Goal: Information Seeking & Learning: Learn about a topic

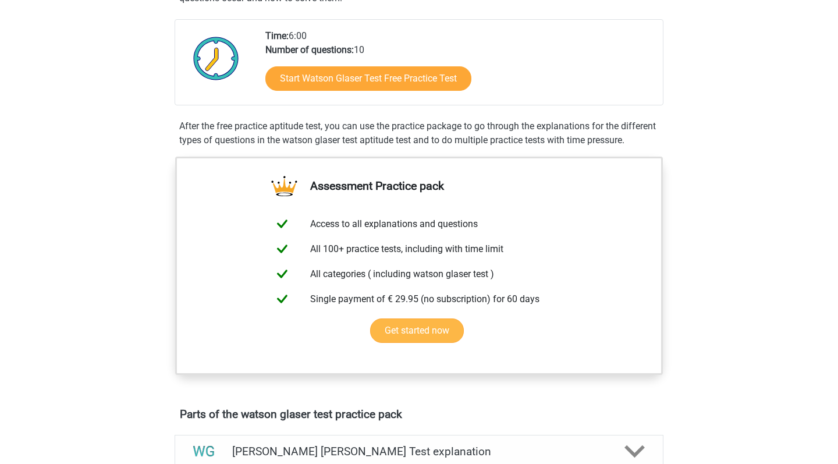
scroll to position [264, 0]
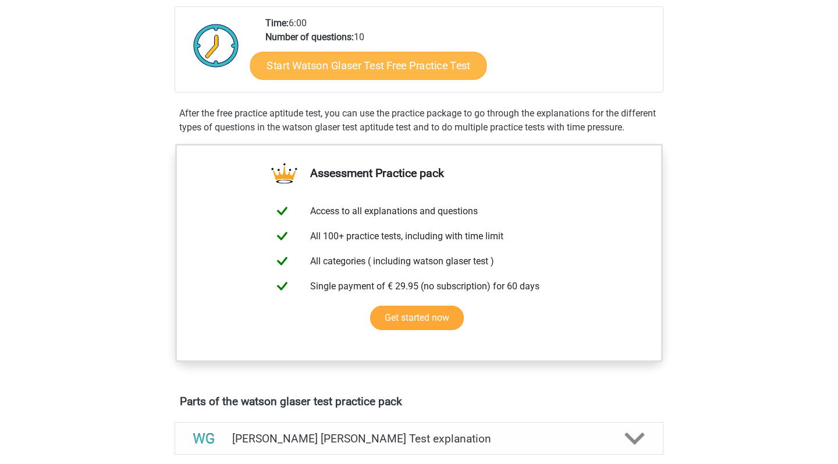
click at [405, 66] on link "Start Watson Glaser Test Free Practice Test" at bounding box center [368, 66] width 237 height 28
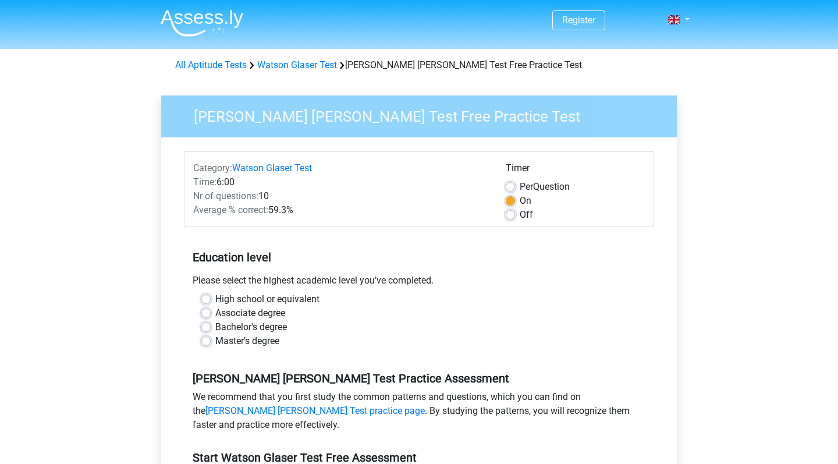
scroll to position [21, 0]
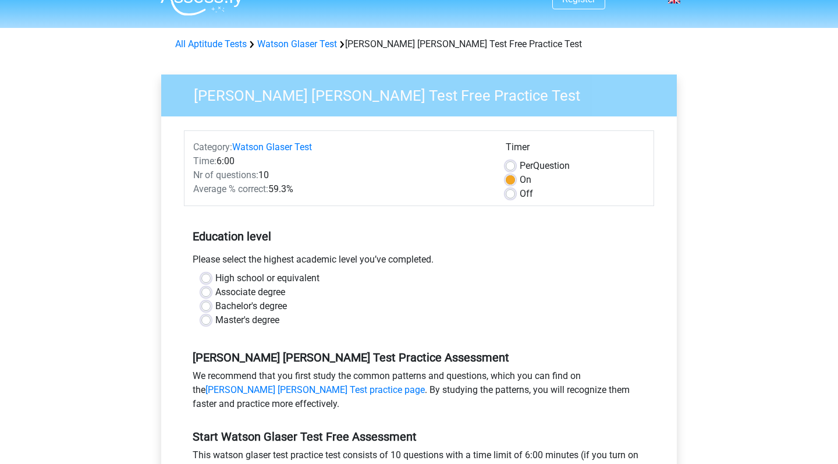
click at [283, 307] on label "Bachelor's degree" at bounding box center [251, 306] width 72 height 14
click at [211, 307] on input "Bachelor's degree" at bounding box center [205, 305] width 9 height 12
radio input "true"
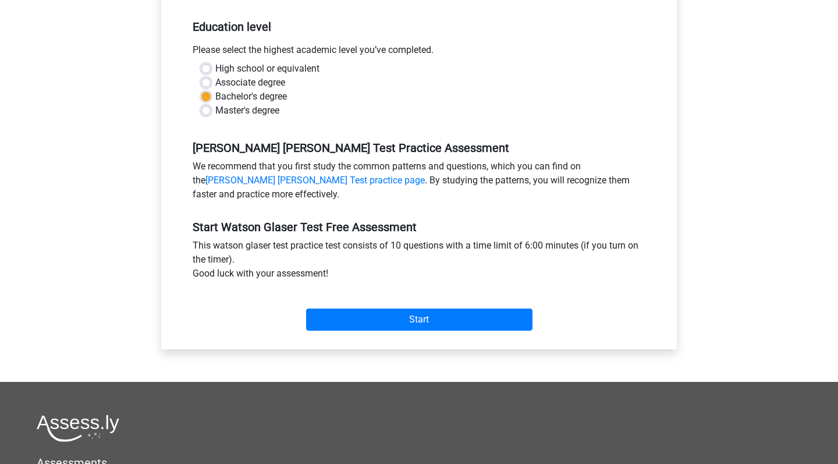
scroll to position [225, 0]
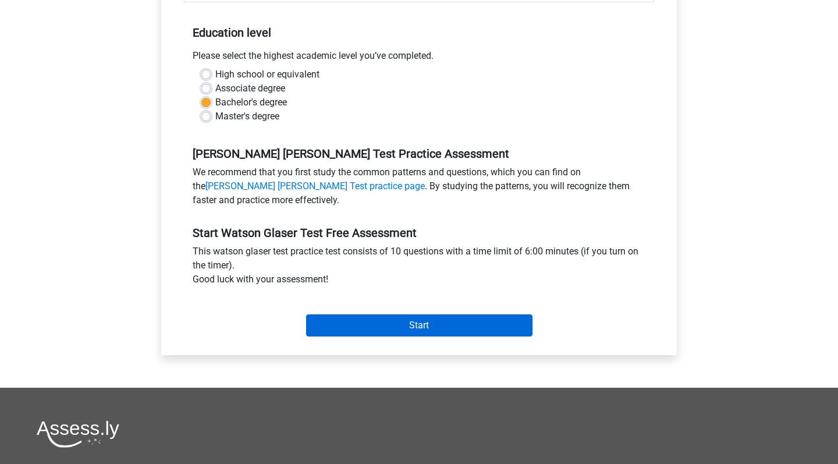
click at [336, 323] on input "Start" at bounding box center [419, 325] width 226 height 22
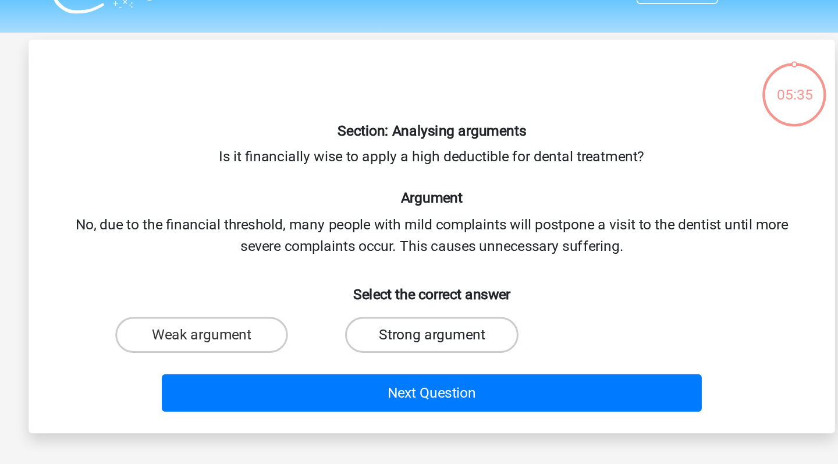
click at [363, 234] on label "Strong argument" at bounding box center [419, 245] width 112 height 23
click at [419, 246] on input "Strong argument" at bounding box center [423, 250] width 8 height 8
radio input "true"
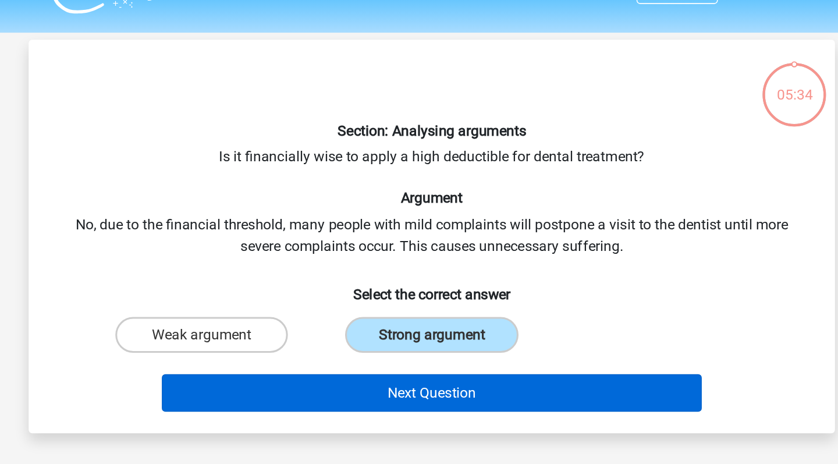
click at [243, 271] on button "Next Question" at bounding box center [419, 283] width 352 height 24
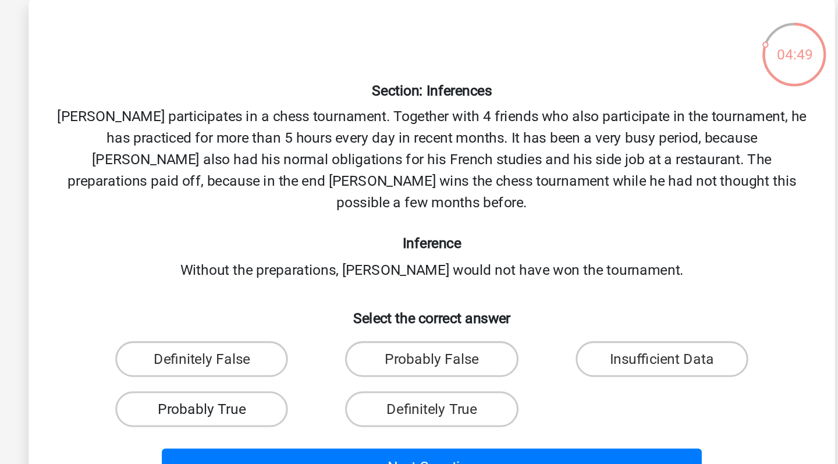
click at [213, 308] on label "Probably True" at bounding box center [269, 319] width 112 height 23
click at [269, 320] on input "Probably True" at bounding box center [273, 324] width 8 height 8
radio input "true"
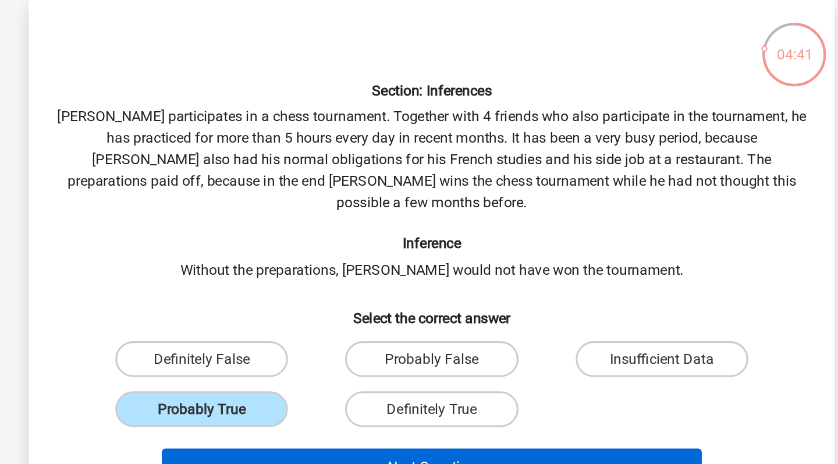
click at [243, 346] on button "Next Question" at bounding box center [419, 358] width 352 height 24
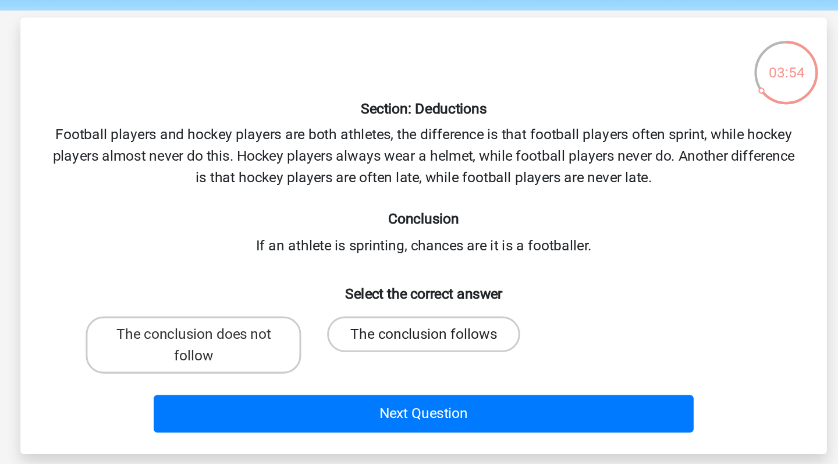
click at [356, 248] on label "The conclusion follows" at bounding box center [419, 259] width 126 height 23
click at [419, 260] on input "The conclusion follows" at bounding box center [423, 264] width 8 height 8
radio input "true"
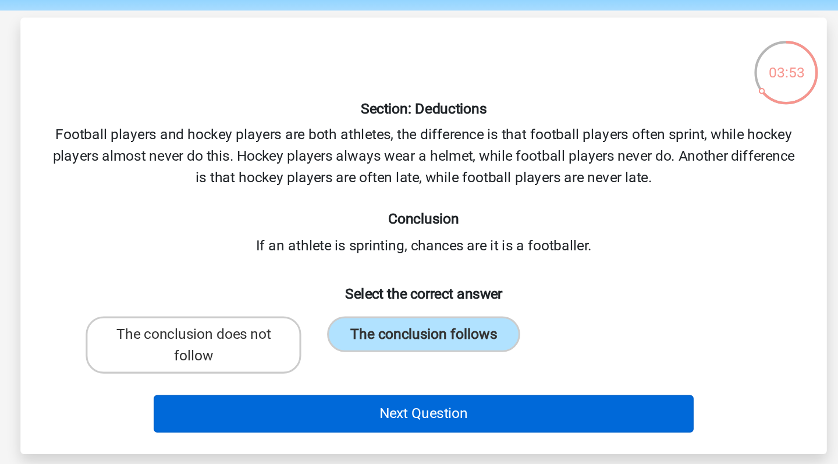
click at [244, 299] on button "Next Question" at bounding box center [419, 311] width 352 height 24
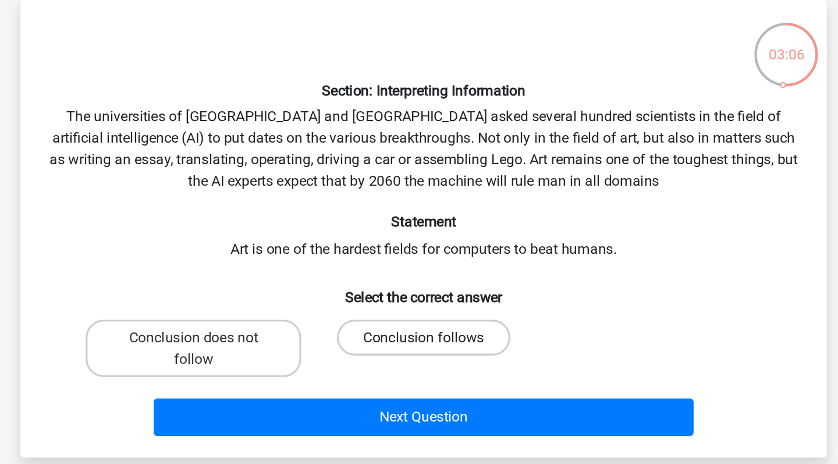
click at [363, 262] on label "Conclusion follows" at bounding box center [419, 273] width 112 height 23
click at [419, 273] on input "Conclusion follows" at bounding box center [423, 277] width 8 height 8
radio input "true"
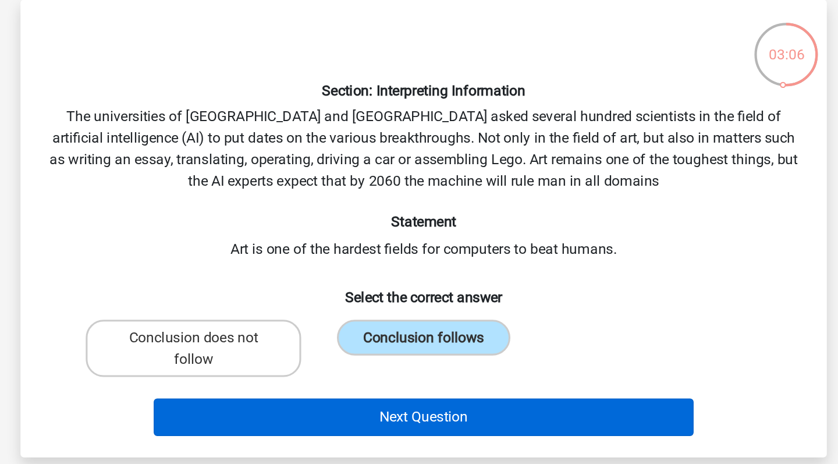
click at [271, 313] on button "Next Question" at bounding box center [419, 325] width 352 height 24
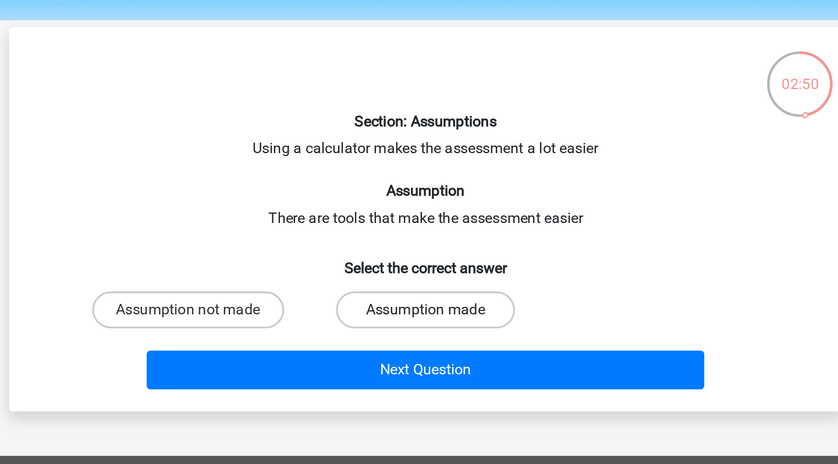
click at [363, 220] on label "Assumption made" at bounding box center [419, 231] width 112 height 23
click at [419, 232] on input "Assumption made" at bounding box center [423, 236] width 8 height 8
radio input "true"
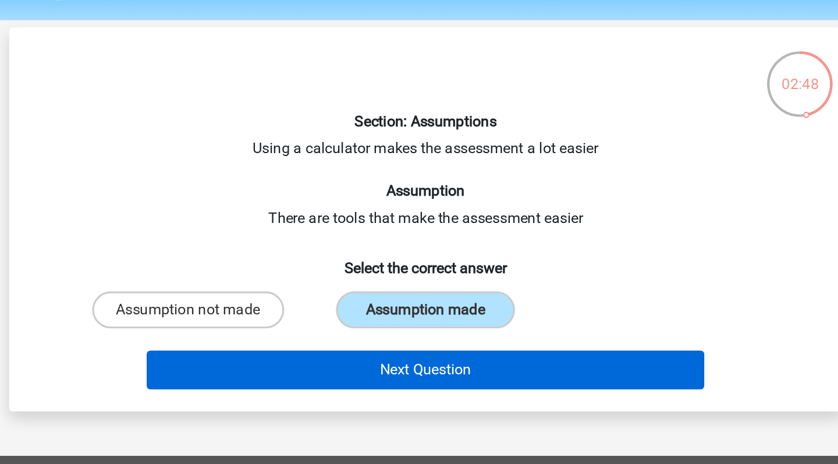
click at [253, 257] on button "Next Question" at bounding box center [419, 269] width 352 height 24
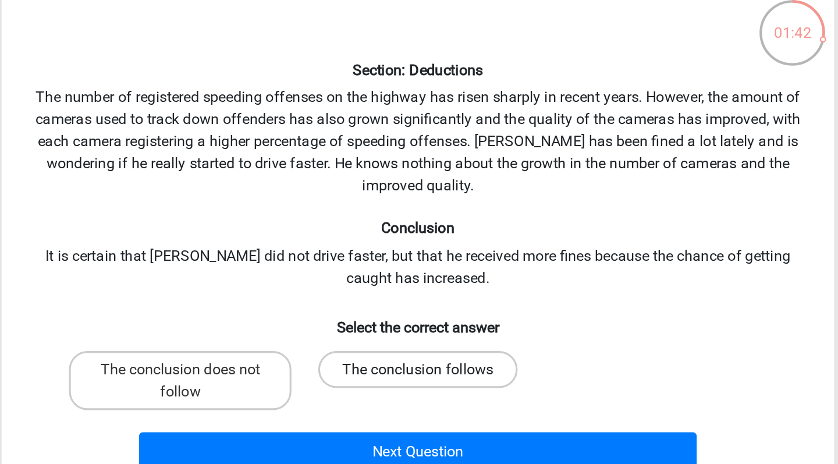
click at [356, 290] on label "The conclusion follows" at bounding box center [419, 301] width 126 height 23
click at [419, 301] on input "The conclusion follows" at bounding box center [423, 305] width 8 height 8
radio input "true"
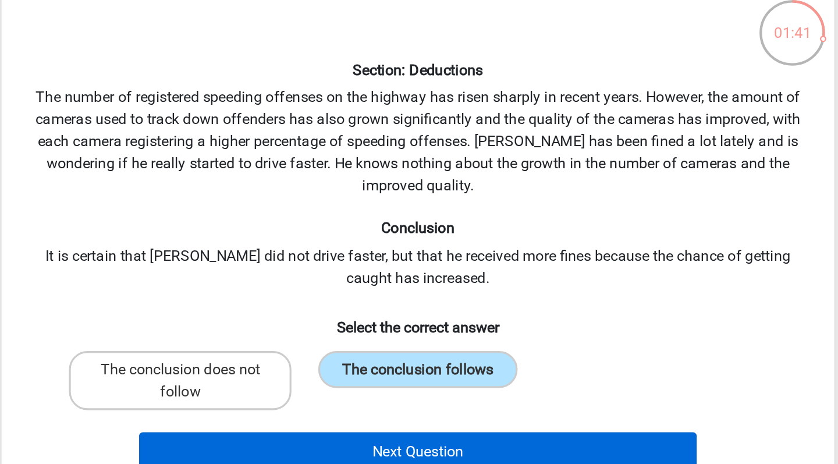
click at [243, 341] on button "Next Question" at bounding box center [419, 353] width 352 height 24
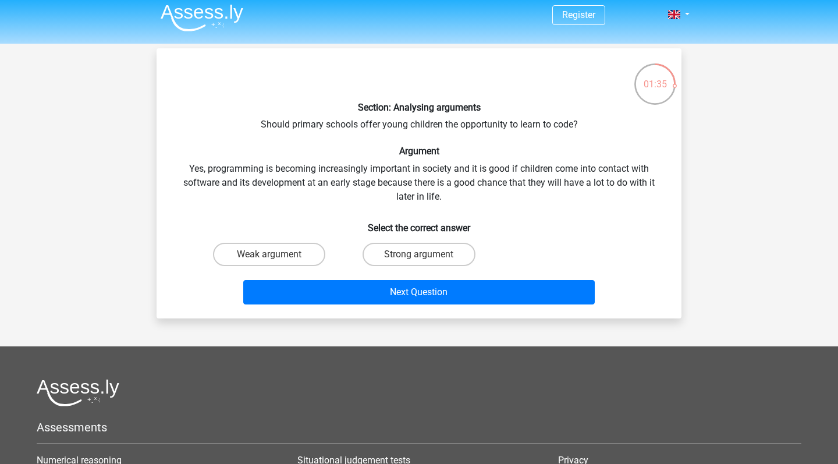
scroll to position [3, 0]
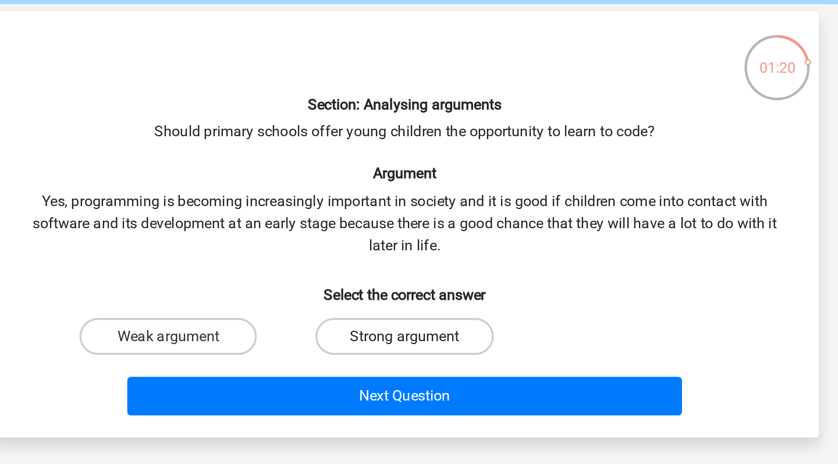
click at [363, 245] on label "Strong argument" at bounding box center [419, 256] width 112 height 23
click at [419, 257] on input "Strong argument" at bounding box center [423, 261] width 8 height 8
radio input "true"
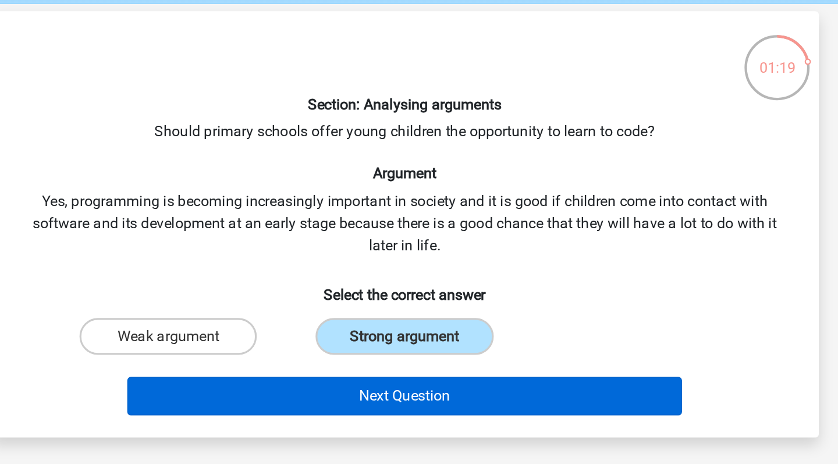
click at [243, 282] on button "Next Question" at bounding box center [419, 294] width 352 height 24
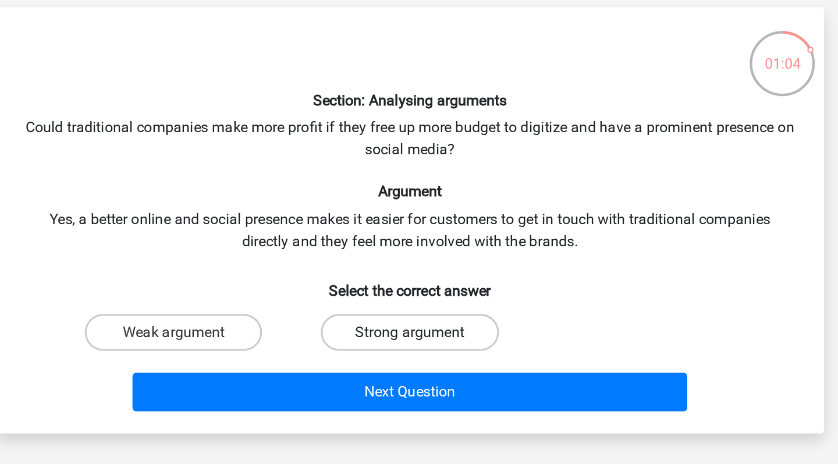
click at [363, 245] on label "Strong argument" at bounding box center [419, 256] width 112 height 23
click at [419, 257] on input "Strong argument" at bounding box center [423, 261] width 8 height 8
radio input "true"
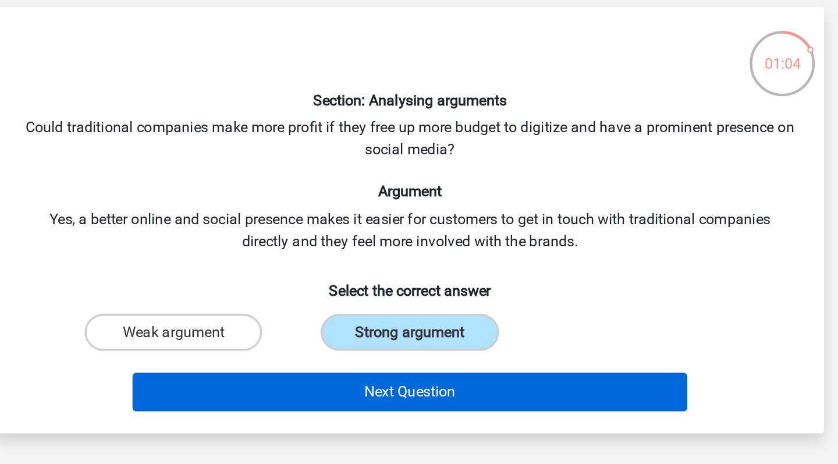
click at [275, 282] on button "Next Question" at bounding box center [419, 294] width 352 height 24
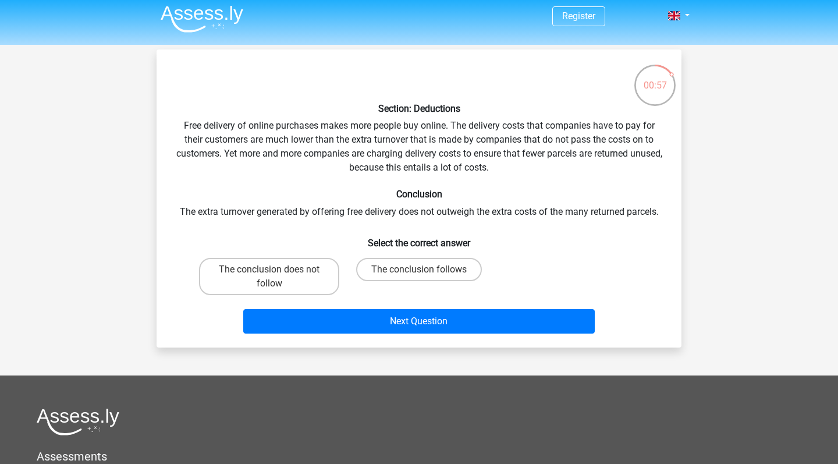
scroll to position [2, 0]
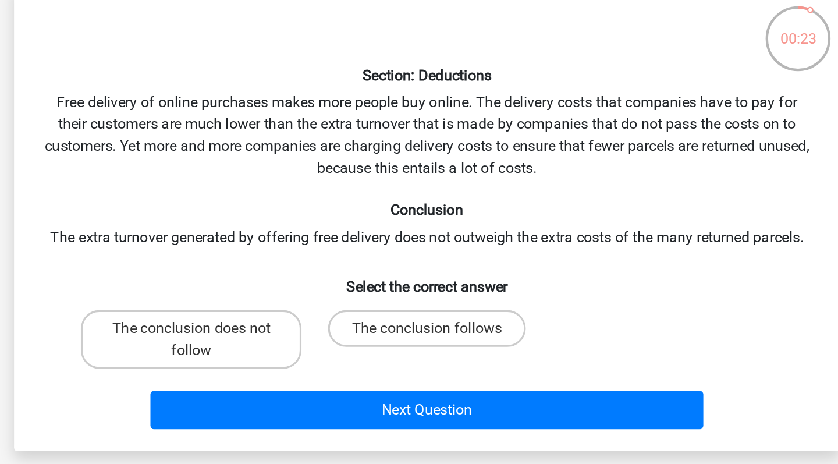
drag, startPoint x: 282, startPoint y: 215, endPoint x: 287, endPoint y: 244, distance: 29.6
click at [287, 244] on div "Section: Deductions Free delivery of online purchases makes more people buy onl…" at bounding box center [419, 200] width 516 height 279
click at [199, 260] on label "The conclusion does not follow" at bounding box center [269, 278] width 140 height 37
click at [269, 271] on input "The conclusion does not follow" at bounding box center [273, 275] width 8 height 8
radio input "true"
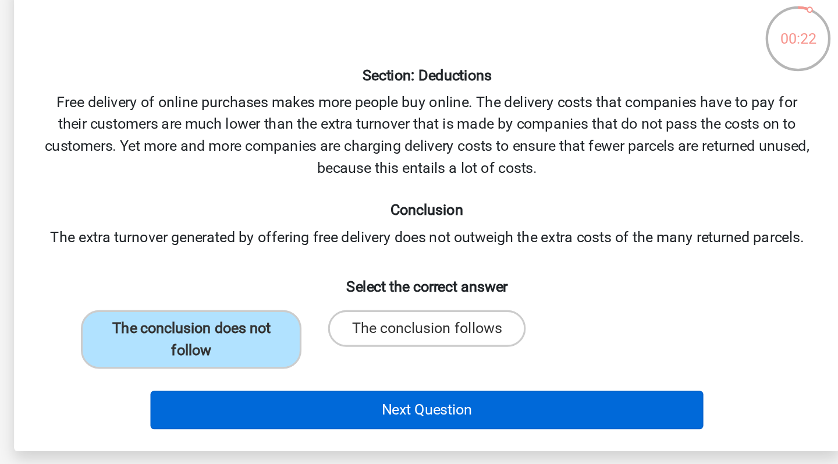
click at [244, 311] on button "Next Question" at bounding box center [419, 323] width 352 height 24
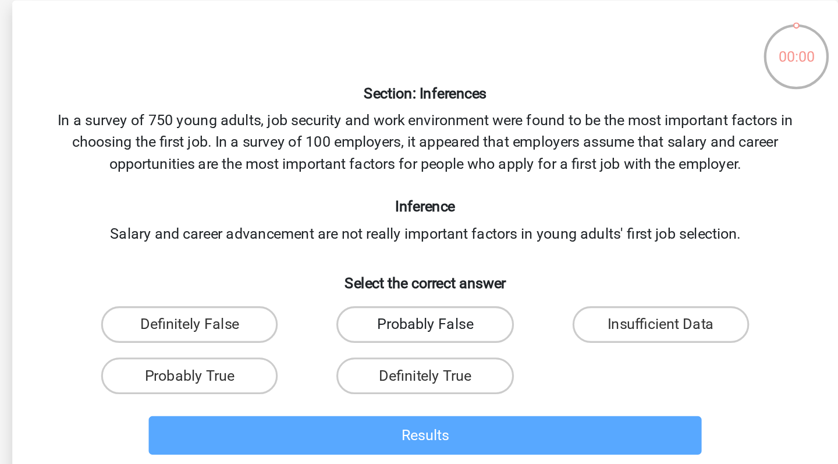
click at [363, 246] on label "Probably False" at bounding box center [419, 257] width 112 height 23
click at [419, 257] on input "Probably False" at bounding box center [423, 261] width 8 height 8
radio input "true"
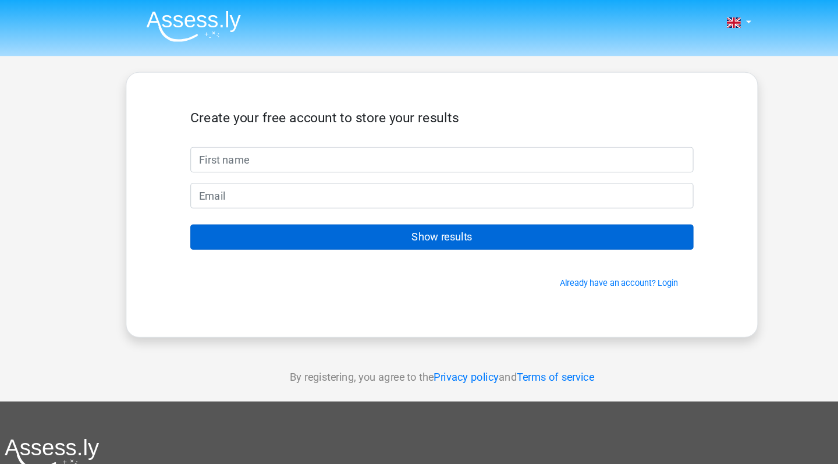
click at [353, 212] on input "Show results" at bounding box center [419, 207] width 440 height 22
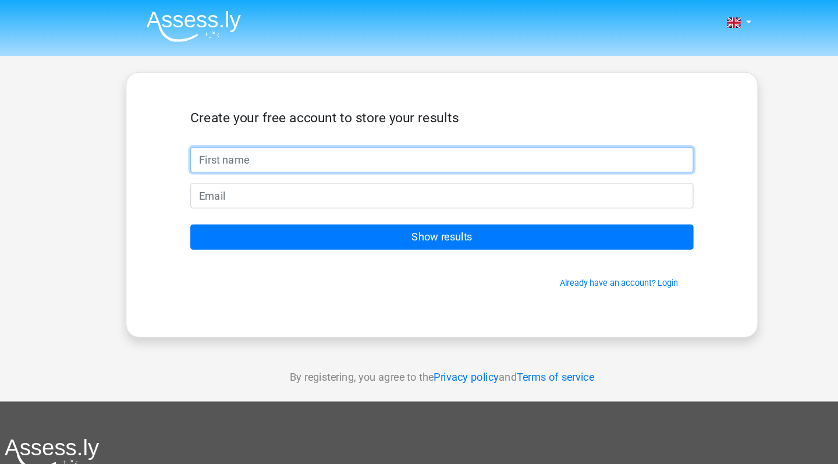
click at [307, 147] on input "text" at bounding box center [419, 140] width 440 height 22
type input "Ng"
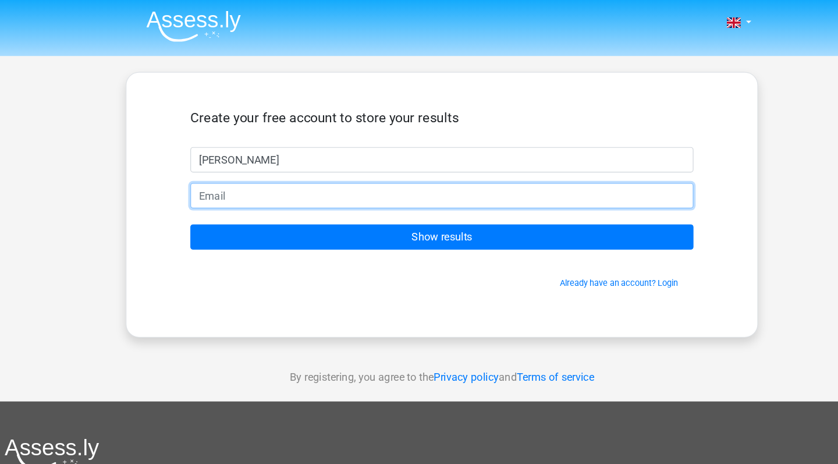
click at [276, 165] on input "email" at bounding box center [419, 171] width 440 height 22
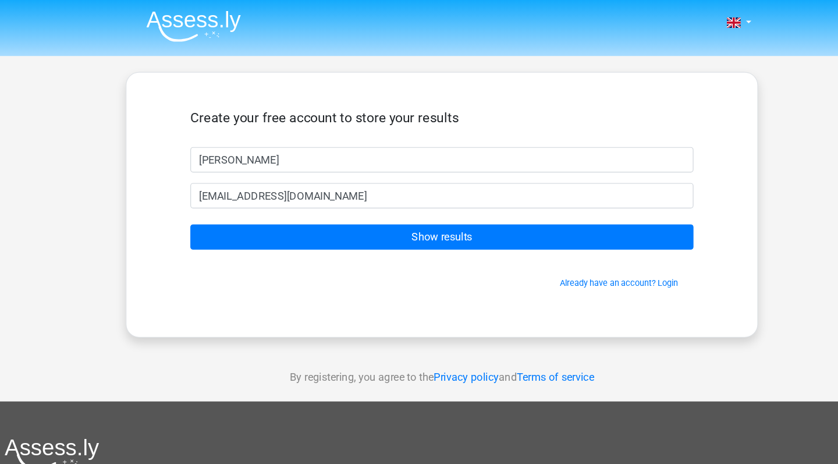
click at [289, 170] on input "nghoitung03@gmail.com" at bounding box center [419, 171] width 440 height 22
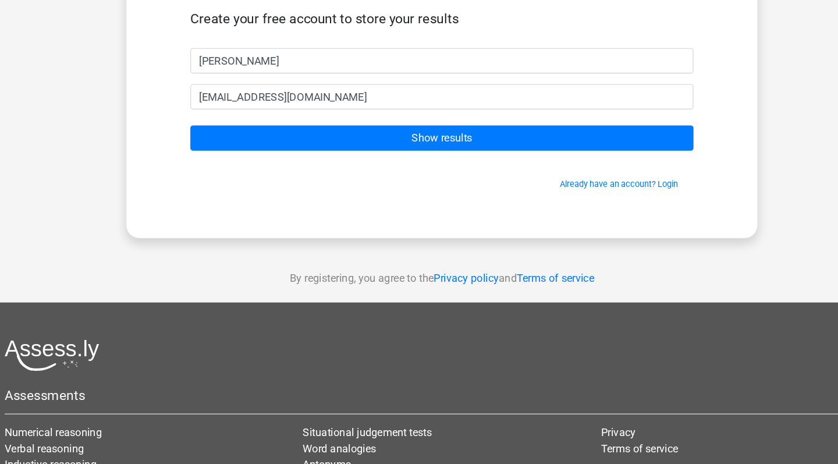
scroll to position [50, 0]
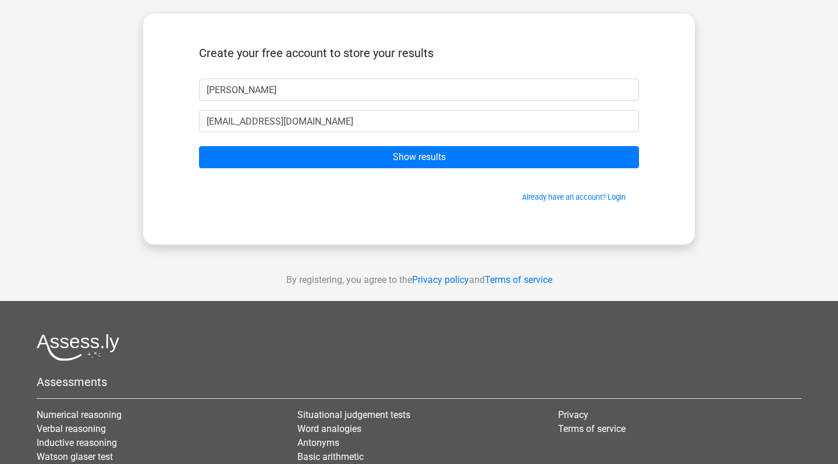
drag, startPoint x: 324, startPoint y: 125, endPoint x: 166, endPoint y: 125, distance: 157.7
click at [166, 125] on div "Create your free account to store your results Ng nghoitung03@gmail.com Show re…" at bounding box center [419, 129] width 553 height 232
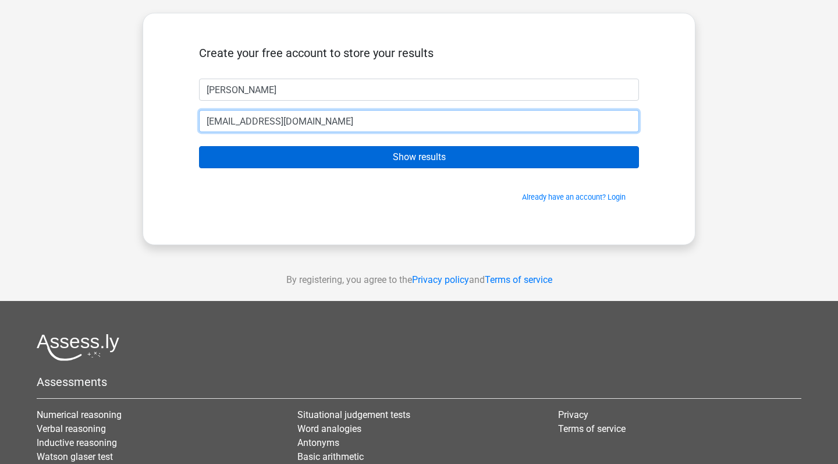
type input "[EMAIL_ADDRESS][DOMAIN_NAME]"
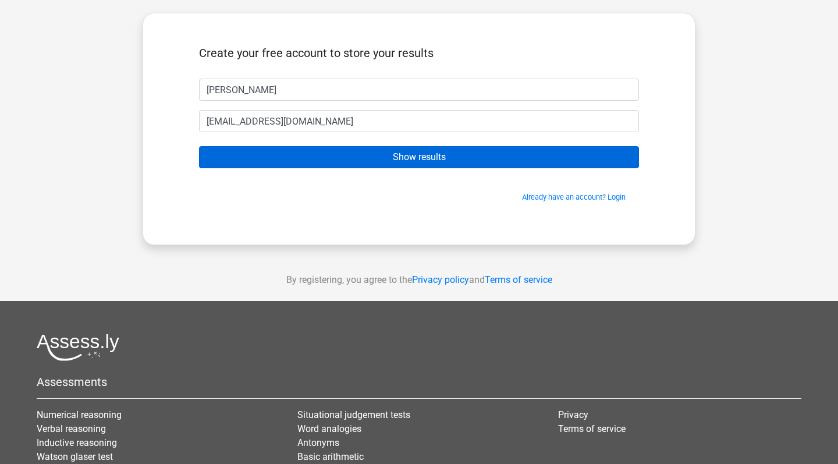
click at [355, 161] on input "Show results" at bounding box center [419, 157] width 440 height 22
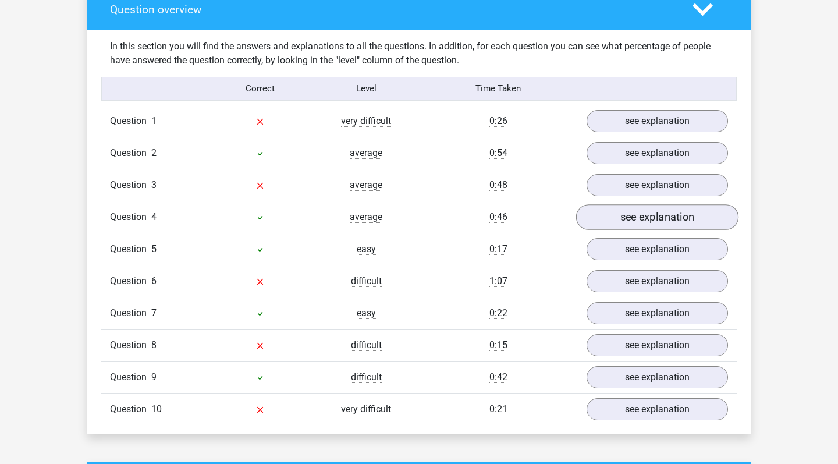
scroll to position [1032, 0]
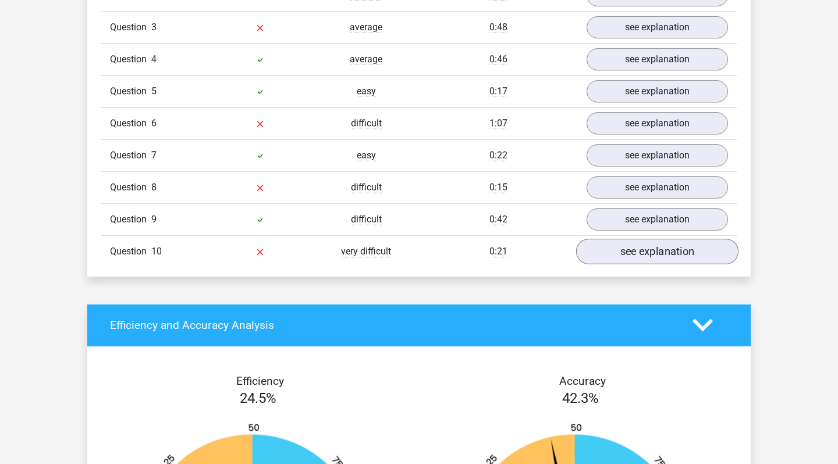
click at [647, 251] on link "see explanation" at bounding box center [657, 252] width 162 height 26
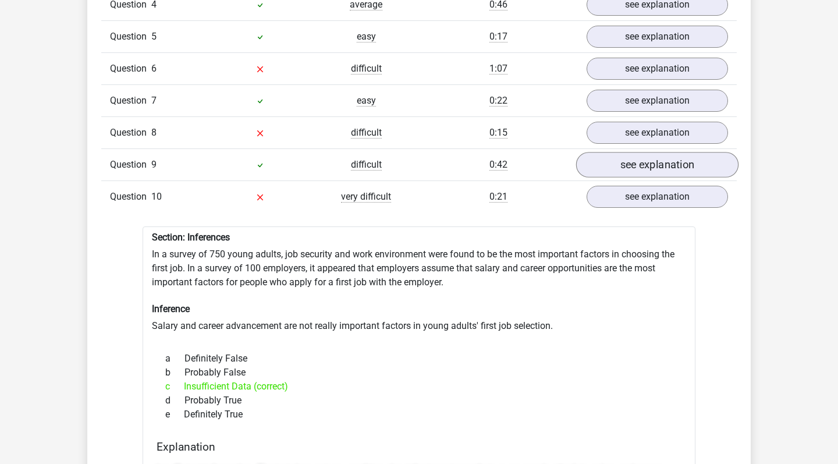
scroll to position [1069, 0]
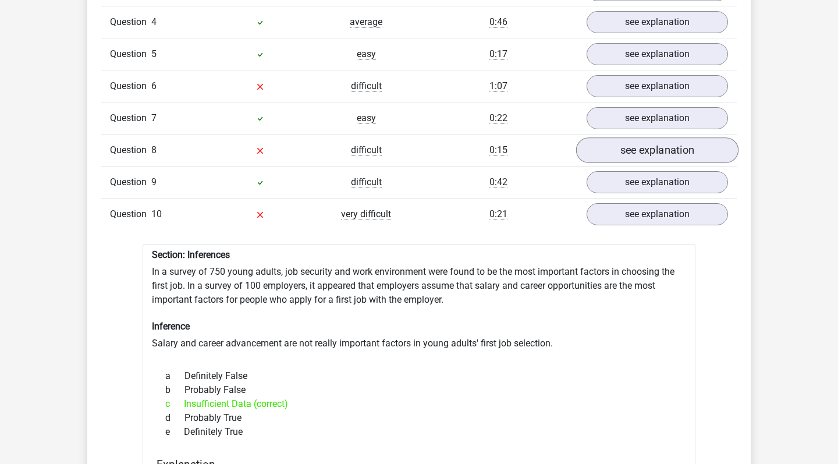
click at [638, 155] on link "see explanation" at bounding box center [657, 150] width 162 height 26
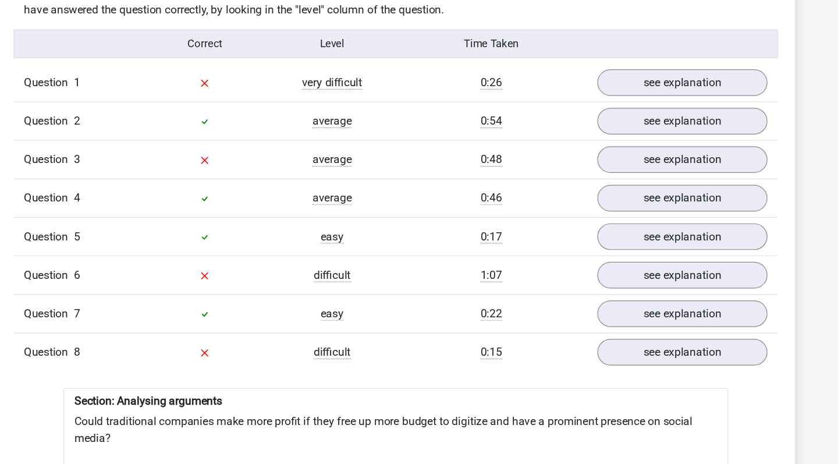
scroll to position [912, 0]
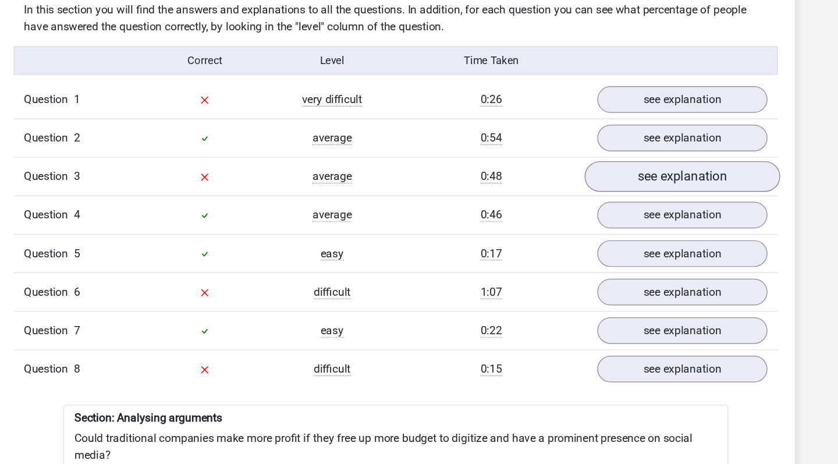
click at [576, 156] on link "see explanation" at bounding box center [657, 147] width 162 height 26
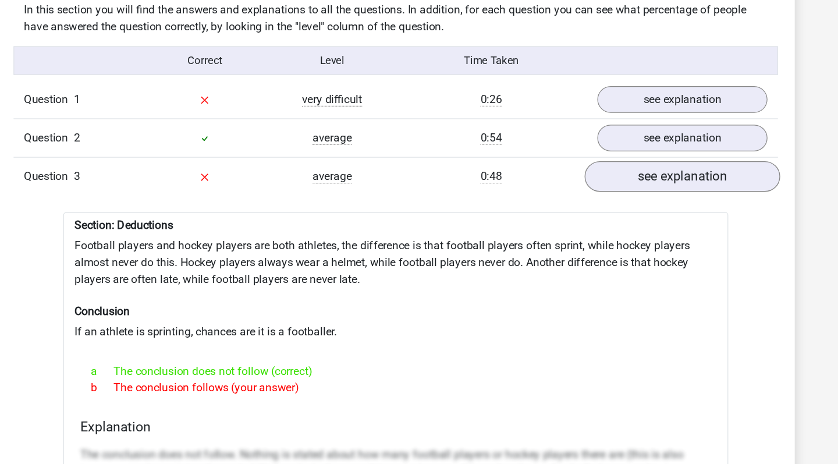
click at [576, 154] on link "see explanation" at bounding box center [657, 147] width 162 height 26
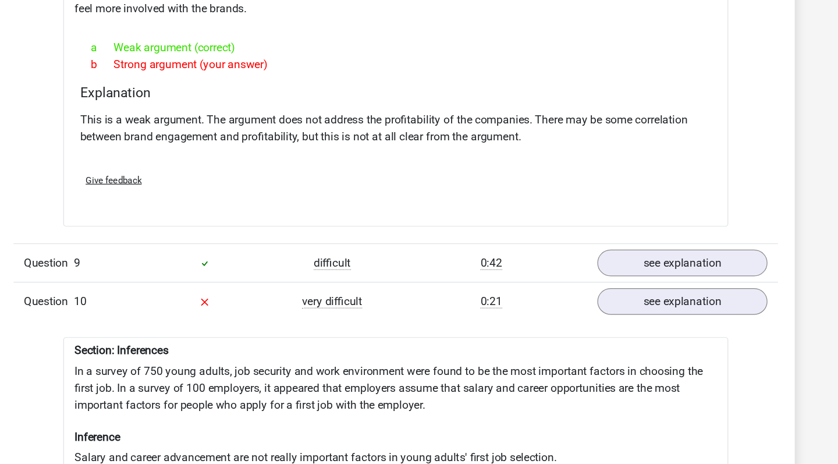
scroll to position [1291, 0]
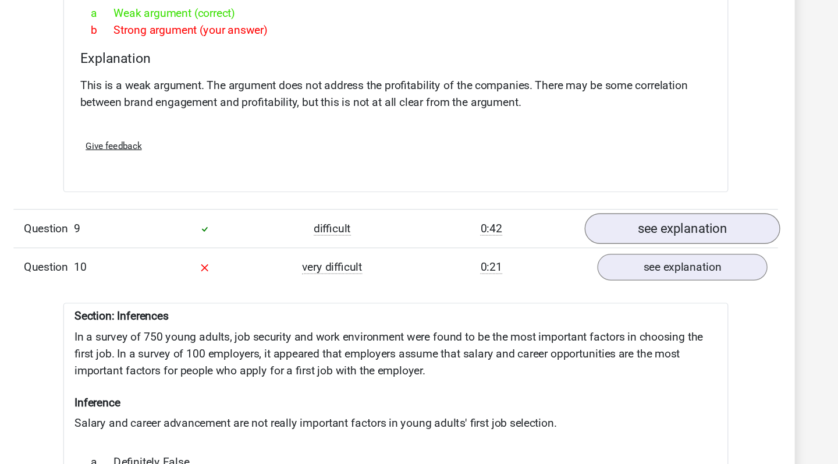
click at [576, 256] on link "see explanation" at bounding box center [657, 269] width 162 height 26
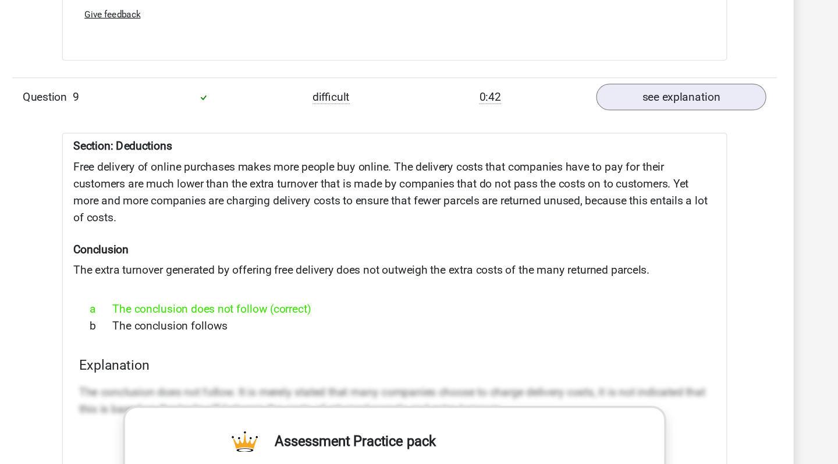
scroll to position [1406, 0]
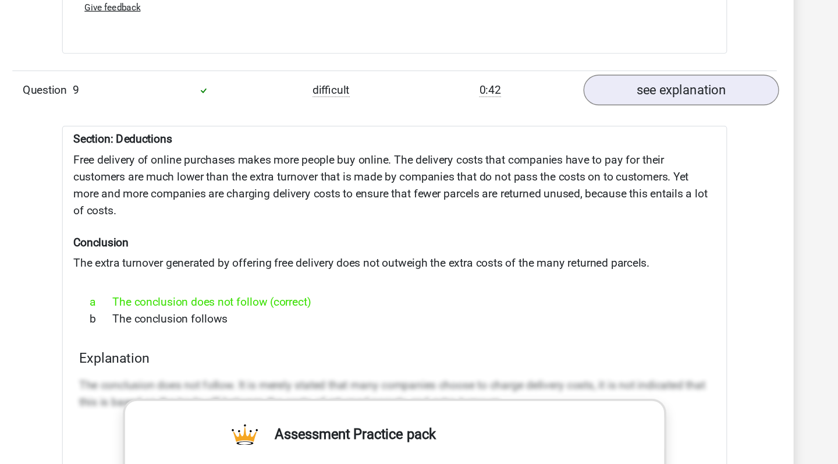
click at [576, 141] on link "see explanation" at bounding box center [657, 154] width 162 height 26
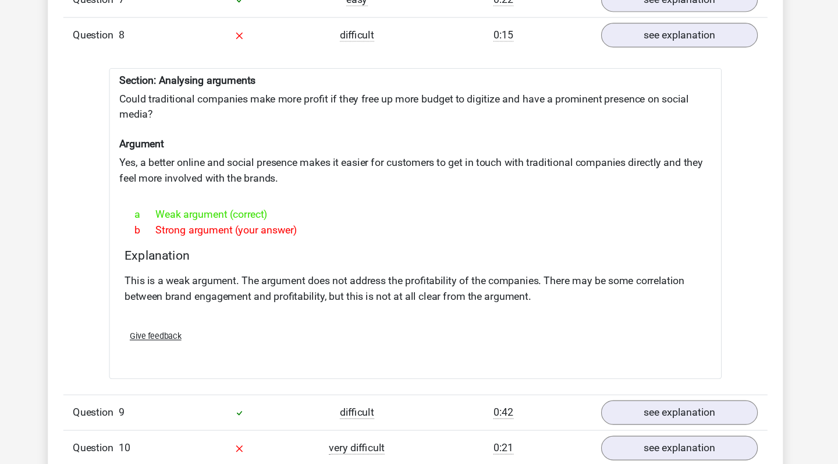
scroll to position [847, 0]
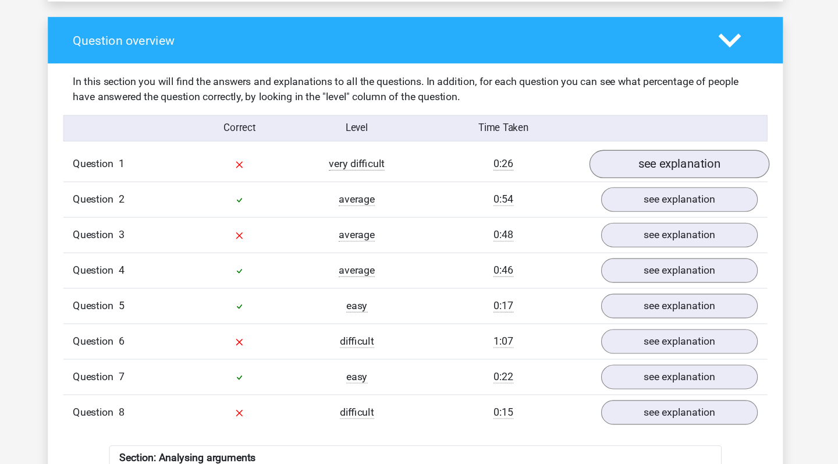
click at [591, 142] on link "see explanation" at bounding box center [657, 148] width 162 height 26
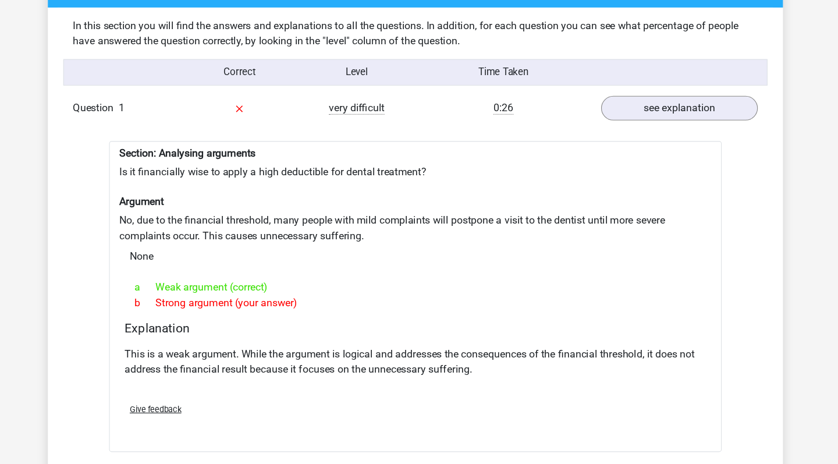
scroll to position [837, 0]
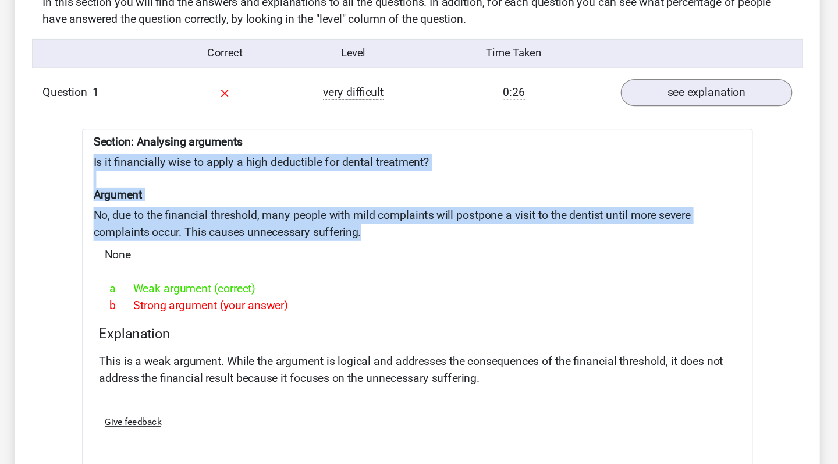
copy div "Is it financially wise to apply a high deductible for dental treatment? Argumen…"
drag, startPoint x: 301, startPoint y: 189, endPoint x: 74, endPoint y: 133, distance: 233.6
click at [143, 187] on div "Section: Analysing arguments Is it financially wise to apply a high deductible …" at bounding box center [419, 327] width 553 height 281
click at [322, 193] on div "Section: Analysing arguments Is it financially wise to apply a high deductible …" at bounding box center [419, 327] width 553 height 281
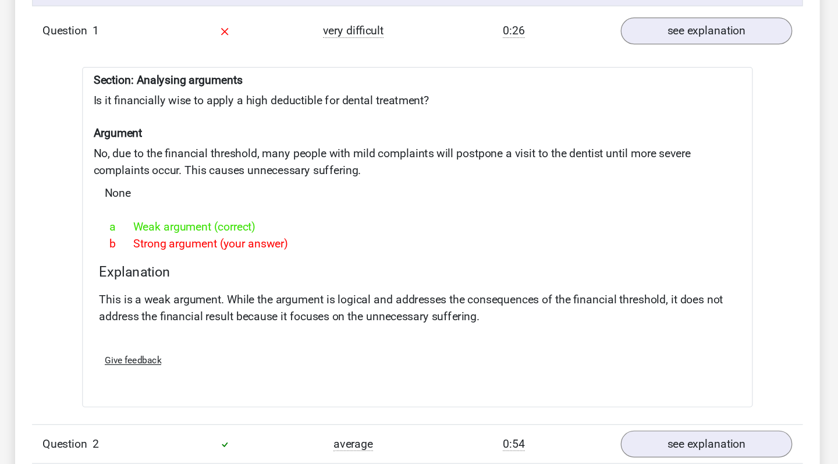
scroll to position [891, 0]
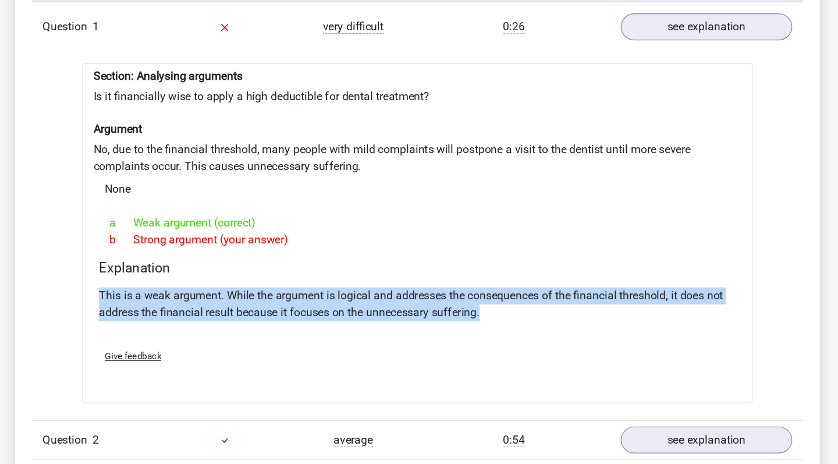
copy p "This is a weak argument. While the argument is logical and addresses the conseq…"
drag, startPoint x: 404, startPoint y: 260, endPoint x: 43, endPoint y: 240, distance: 361.3
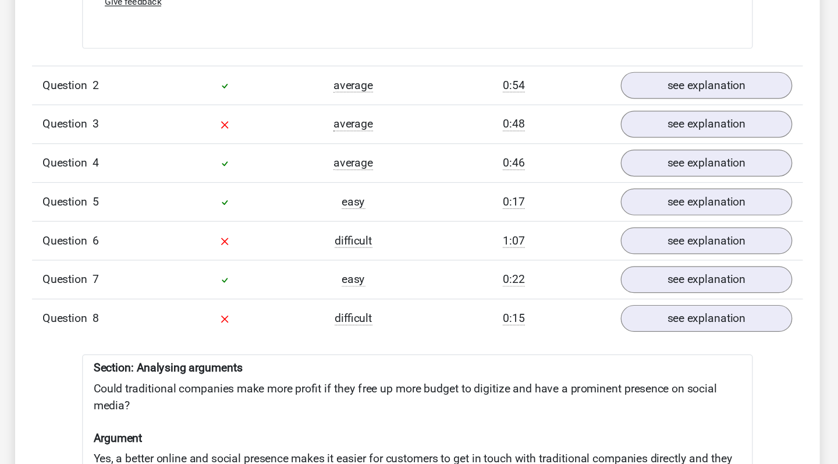
scroll to position [1257, 0]
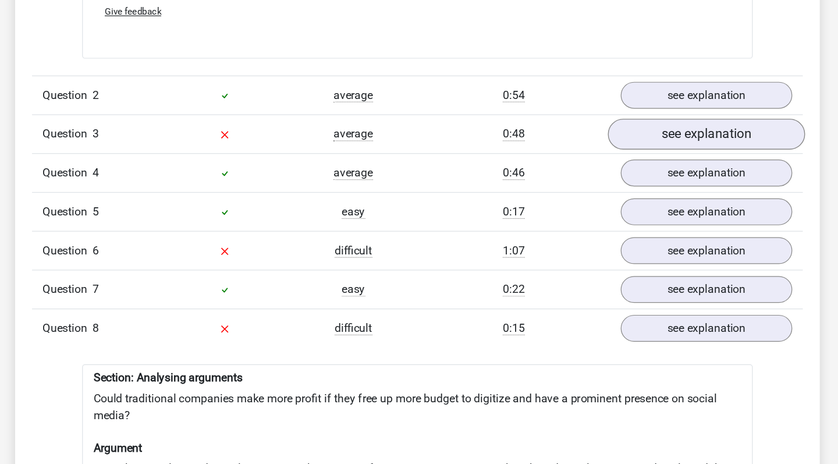
click at [576, 119] on link "see explanation" at bounding box center [657, 111] width 162 height 26
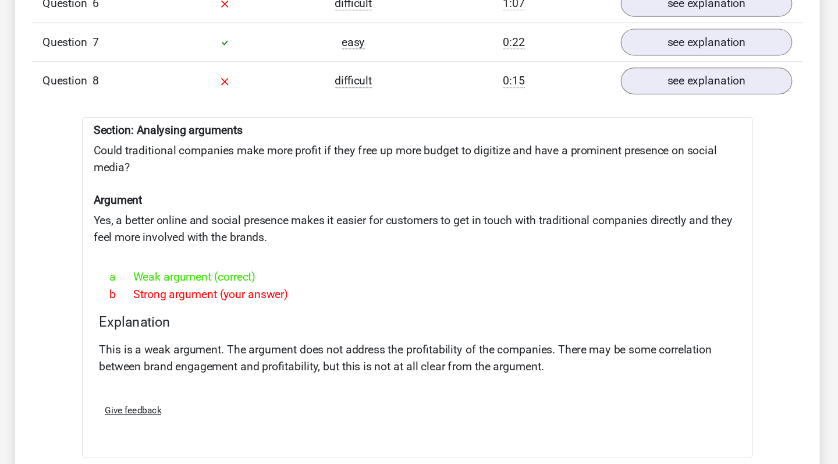
scroll to position [2005, 0]
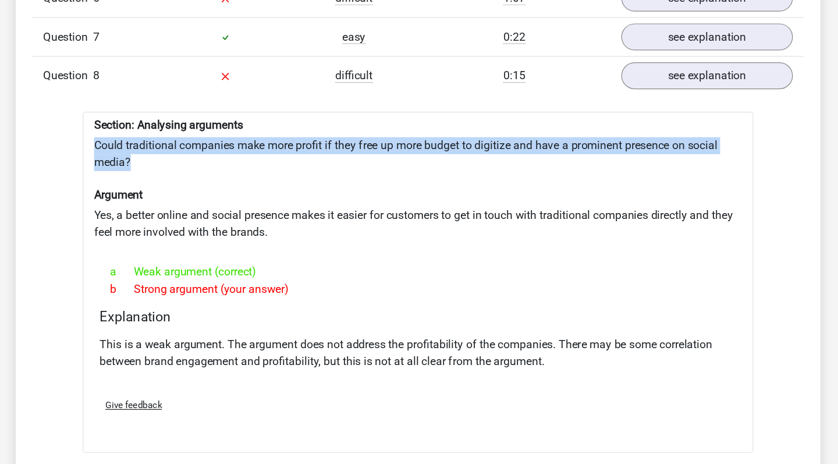
copy div "Could traditional companies make more profit if they free up more budget to dig…"
drag, startPoint x: 116, startPoint y: 136, endPoint x: 65, endPoint y: 116, distance: 54.6
click at [110, 116] on div "Question 1 very difficult 0:26 see explanation Section: Analysing arguments Is …" at bounding box center [419, 78] width 618 height 2206
click at [385, 236] on h6 "Argument" at bounding box center [419, 241] width 534 height 11
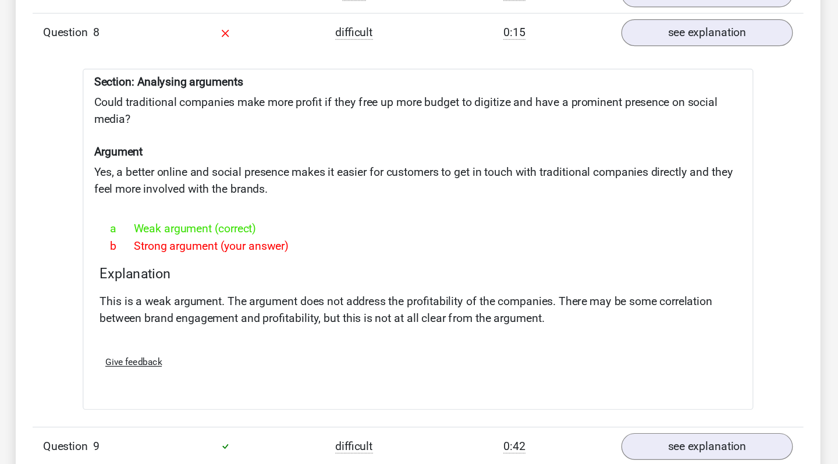
scroll to position [2042, 0]
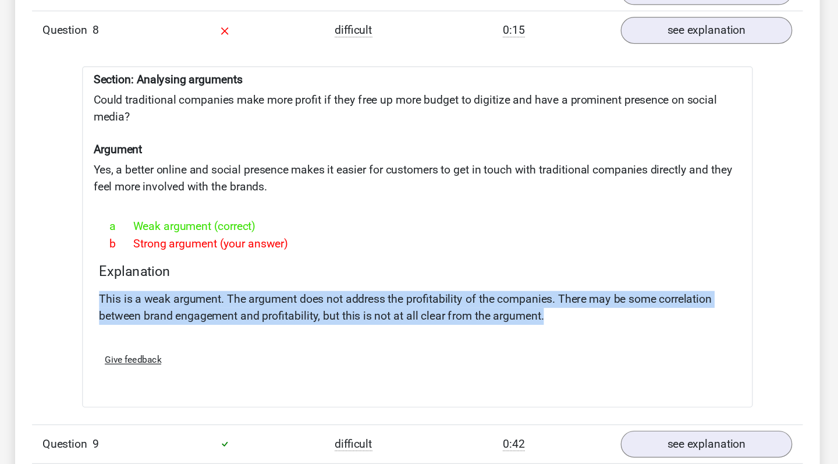
copy p "This is a weak argument. The argument does not address the profitability of the…"
drag, startPoint x: 473, startPoint y: 264, endPoint x: 60, endPoint y: 243, distance: 413.1
click at [110, 243] on div "Question 1 very difficult 0:26 see explanation Section: Analysing arguments Is …" at bounding box center [419, 40] width 618 height 2206
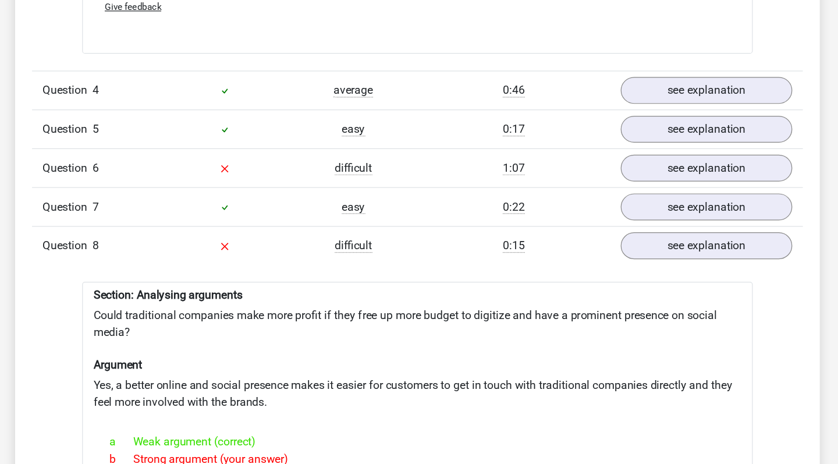
scroll to position [1929, 0]
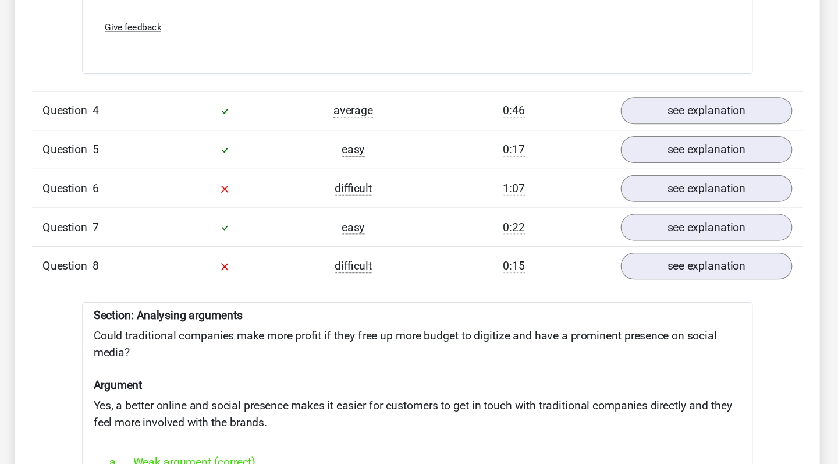
click at [362, 268] on div "Section: Analysing arguments Could traditional companies make more profit if th…" at bounding box center [419, 389] width 553 height 281
click at [576, 155] on link "see explanation" at bounding box center [657, 156] width 162 height 26
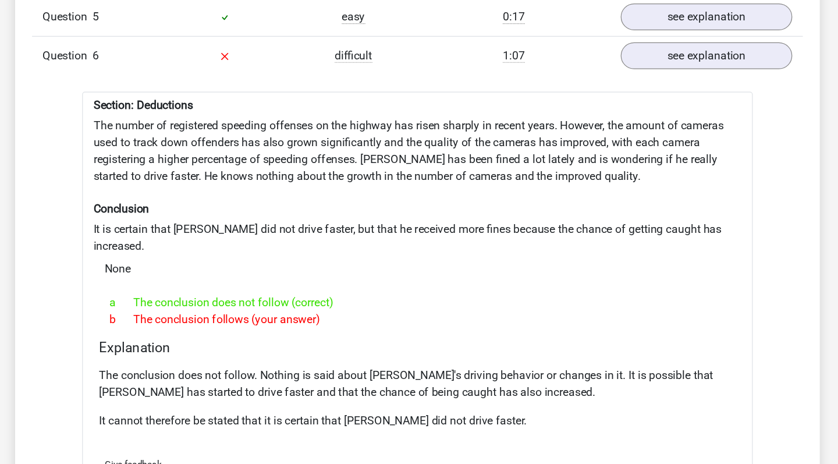
scroll to position [1975, 0]
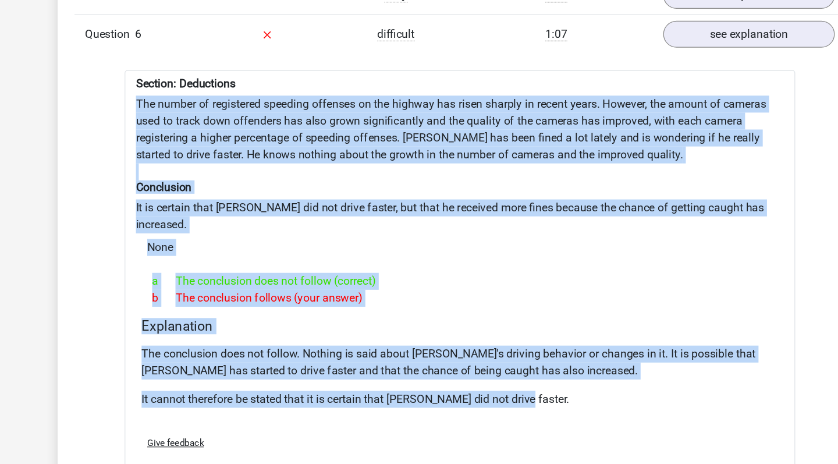
drag, startPoint x: 411, startPoint y: 318, endPoint x: 78, endPoint y: 86, distance: 406.3
click at [110, 86] on div "Question 1 very difficult 0:26 see explanation Section: Analysing arguments Is …" at bounding box center [419, 294] width 618 height 2580
copy div "The number of registered speeding offenses on the highway has risen sharply in …"
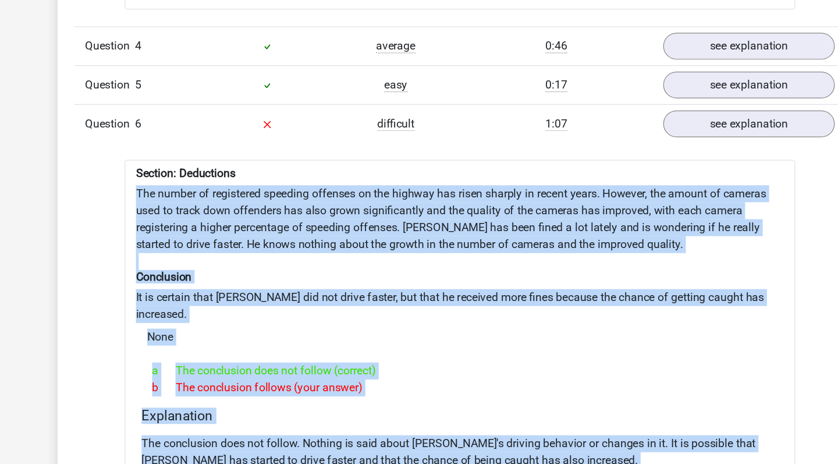
scroll to position [1872, 0]
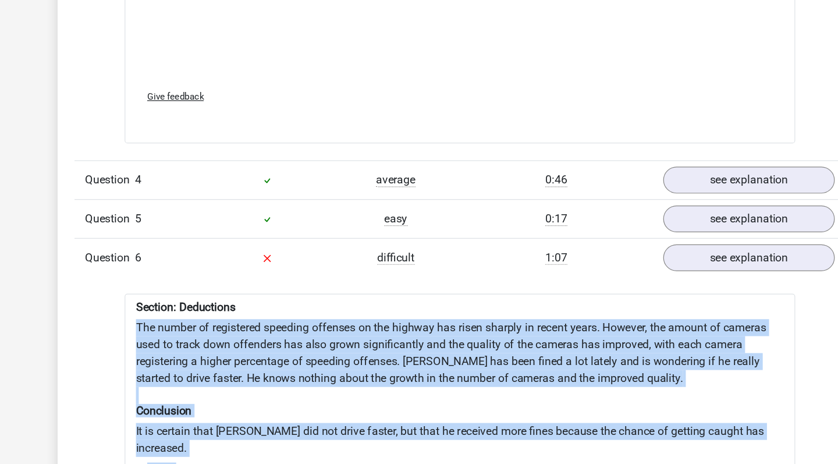
click at [434, 278] on div "Section: Deductions The number of registered speeding offenses on the highway h…" at bounding box center [419, 415] width 553 height 346
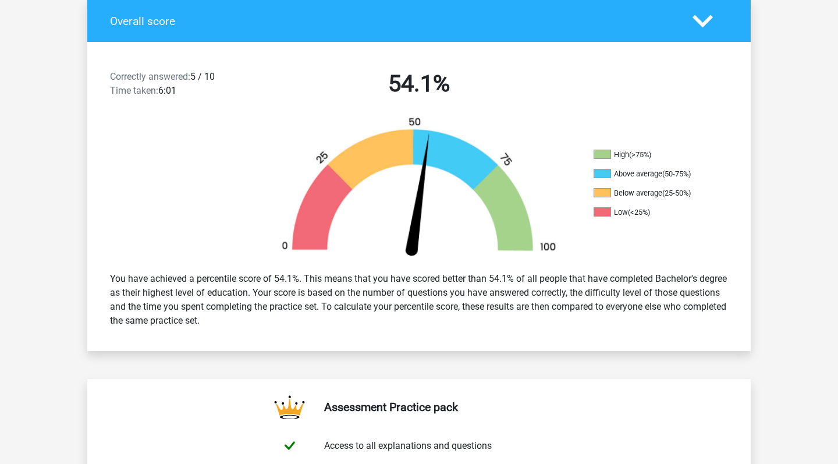
scroll to position [250, 0]
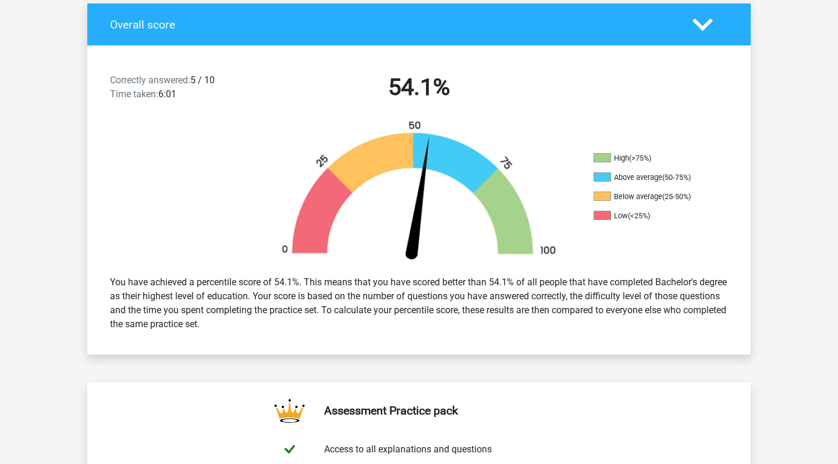
copy div "You have achieved a percentile score of 54.1%. This means that you have scored …"
drag, startPoint x: 294, startPoint y: 322, endPoint x: 114, endPoint y: 277, distance: 185.4
click at [107, 281] on div "You have achieved a percentile score of 54.1%. This means that you have scored …" at bounding box center [418, 303] width 635 height 65
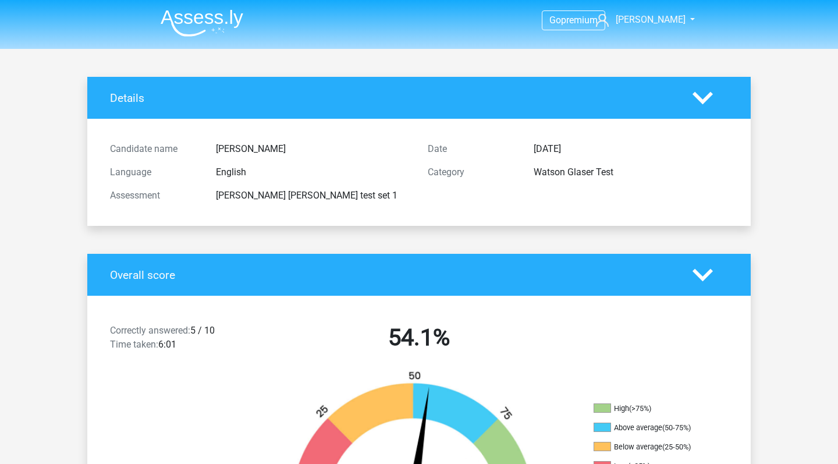
scroll to position [0, 0]
click at [690, 269] on div at bounding box center [710, 275] width 53 height 20
click at [708, 268] on icon at bounding box center [702, 275] width 20 height 20
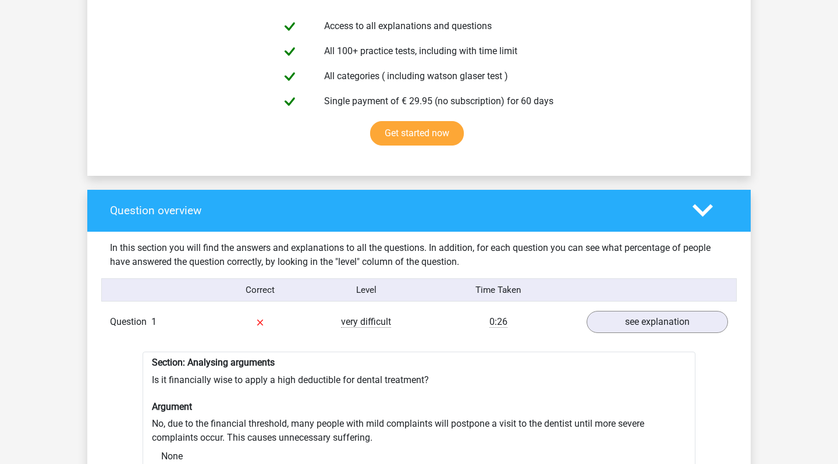
scroll to position [405, 0]
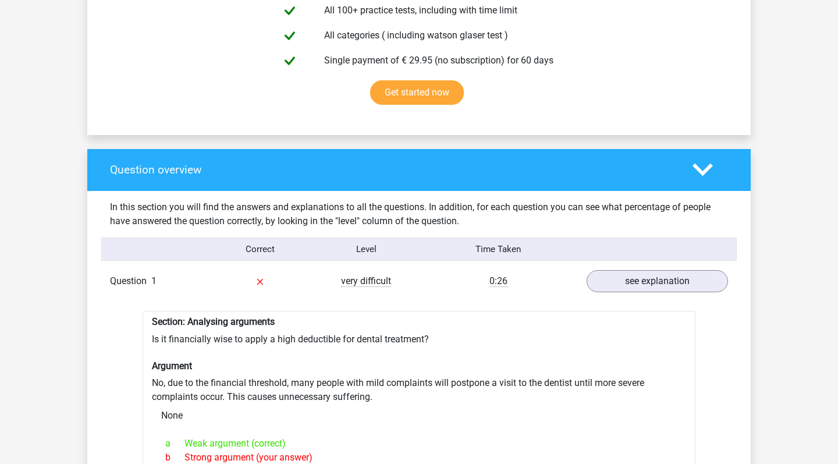
click at [701, 181] on div "Question overview" at bounding box center [418, 170] width 663 height 42
click at [699, 170] on polygon at bounding box center [702, 170] width 20 height 13
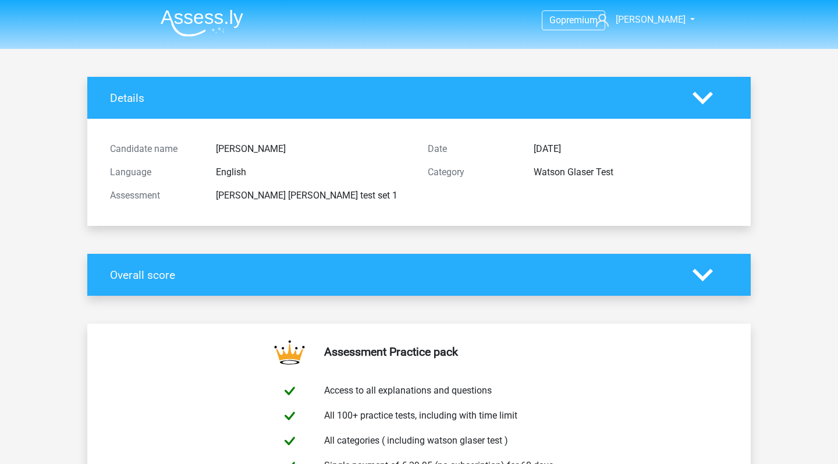
scroll to position [0, 0]
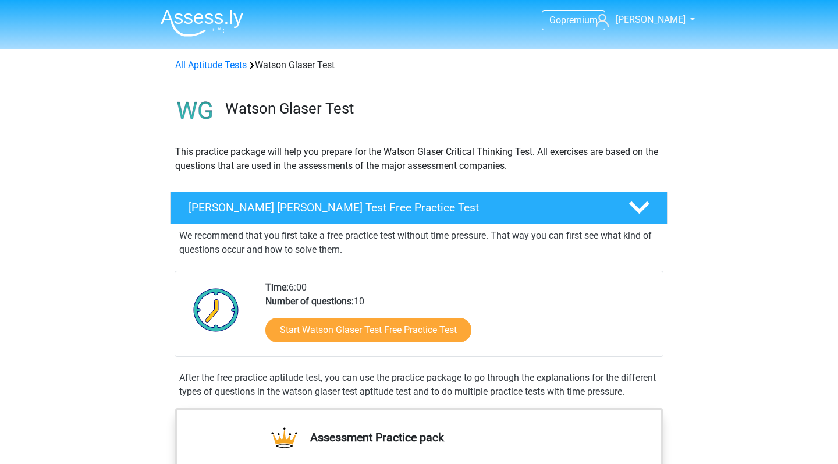
click at [214, 29] on img at bounding box center [202, 22] width 83 height 27
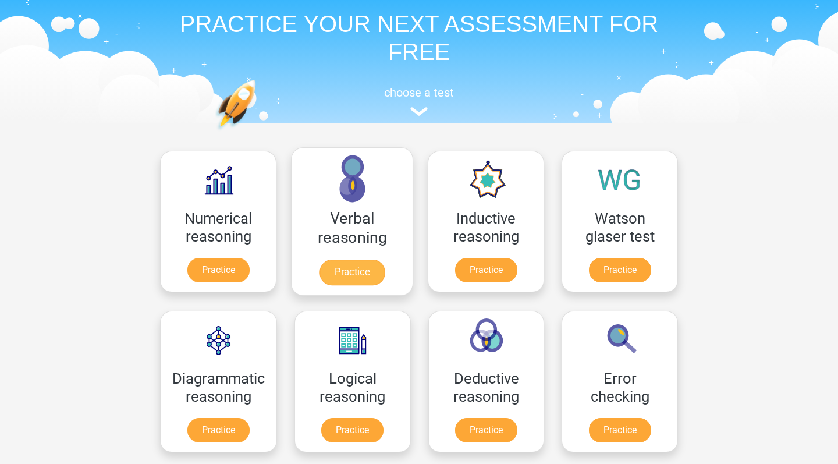
scroll to position [181, 0]
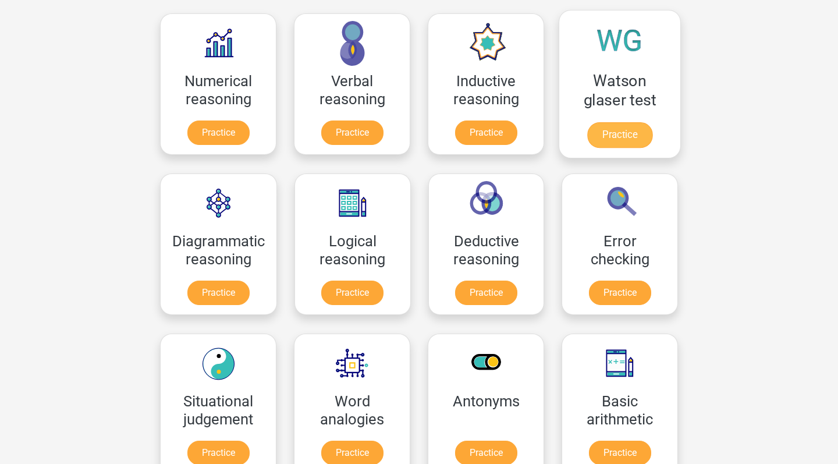
click at [634, 127] on link "Practice" at bounding box center [619, 135] width 65 height 26
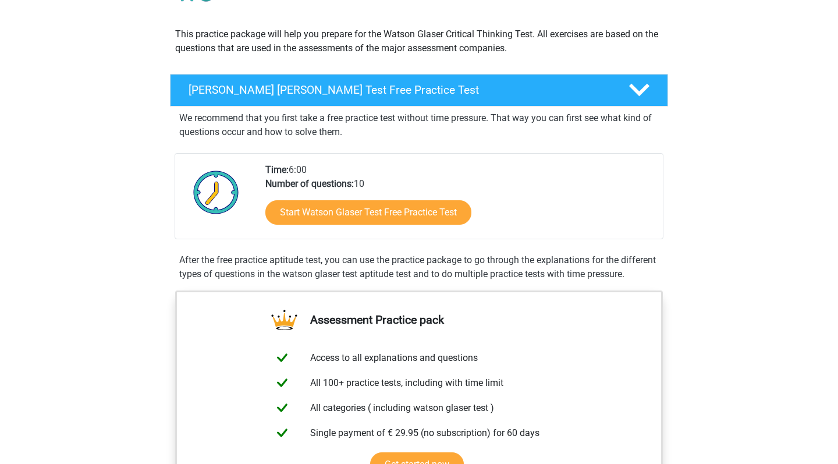
scroll to position [127, 0]
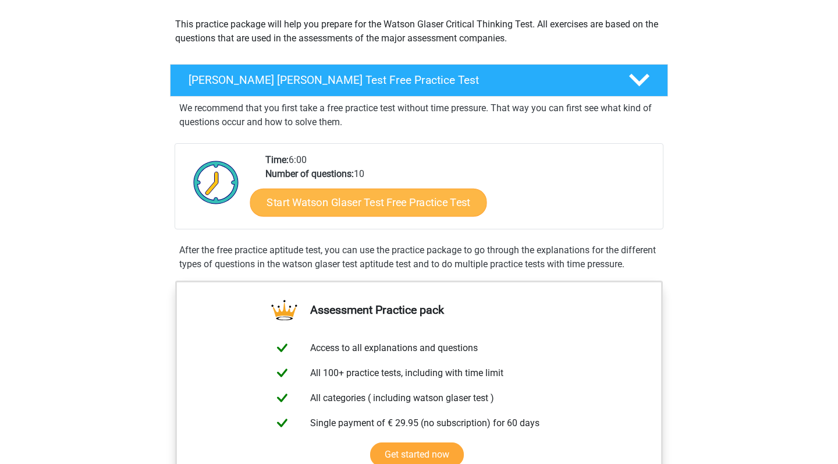
click at [419, 214] on link "Start Watson Glaser Test Free Practice Test" at bounding box center [368, 203] width 237 height 28
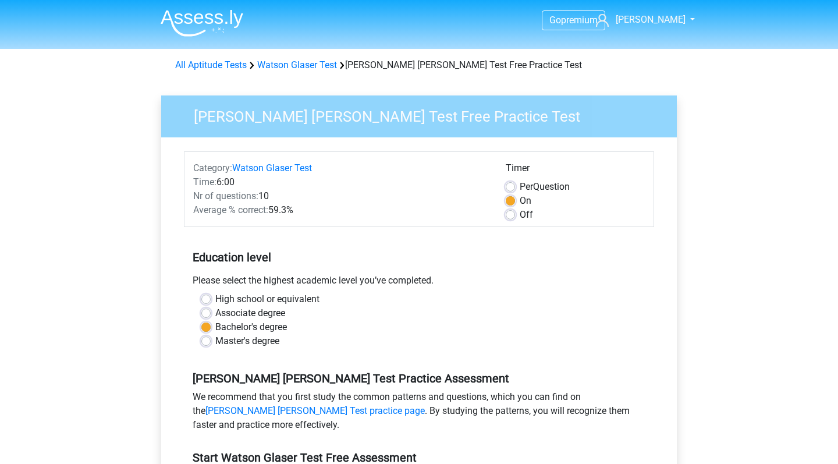
click at [262, 200] on div "Nr of questions: 10" at bounding box center [340, 196] width 312 height 14
click at [321, 214] on div "Average % correct: 59.3%" at bounding box center [340, 210] width 312 height 14
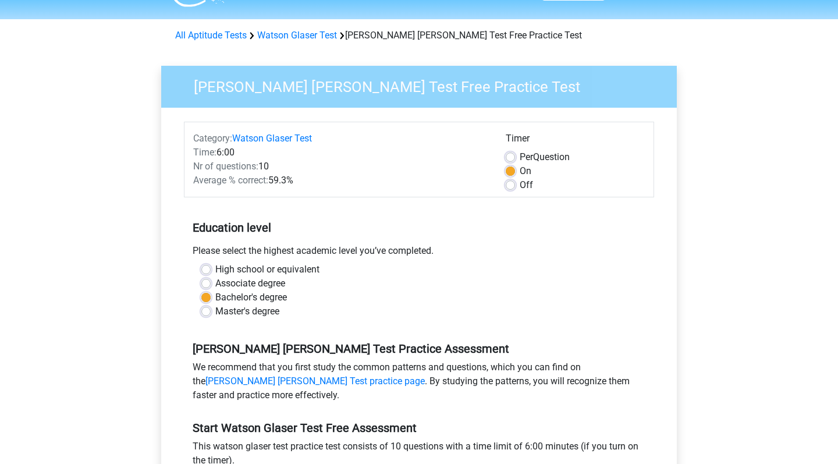
scroll to position [30, 0]
click at [520, 158] on label "Per Question" at bounding box center [545, 157] width 50 height 14
click at [510, 158] on input "Per Question" at bounding box center [510, 156] width 9 height 12
radio input "true"
click at [520, 187] on label "Off" at bounding box center [526, 184] width 13 height 14
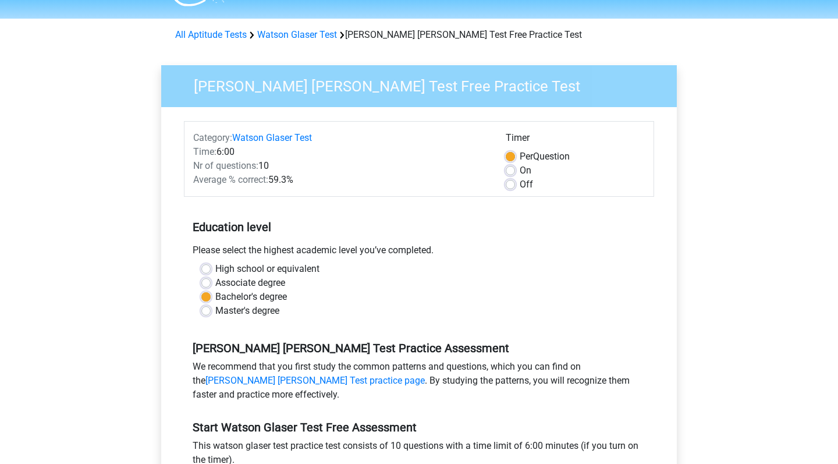
click at [511, 187] on input "Off" at bounding box center [510, 183] width 9 height 12
radio input "true"
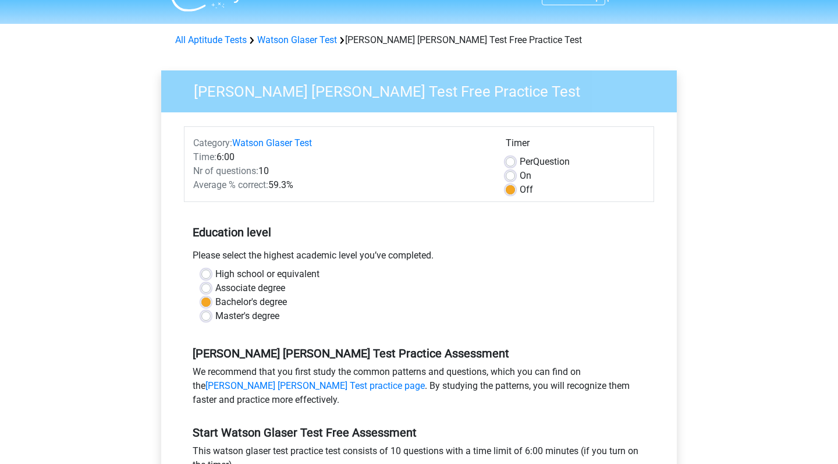
scroll to position [0, 0]
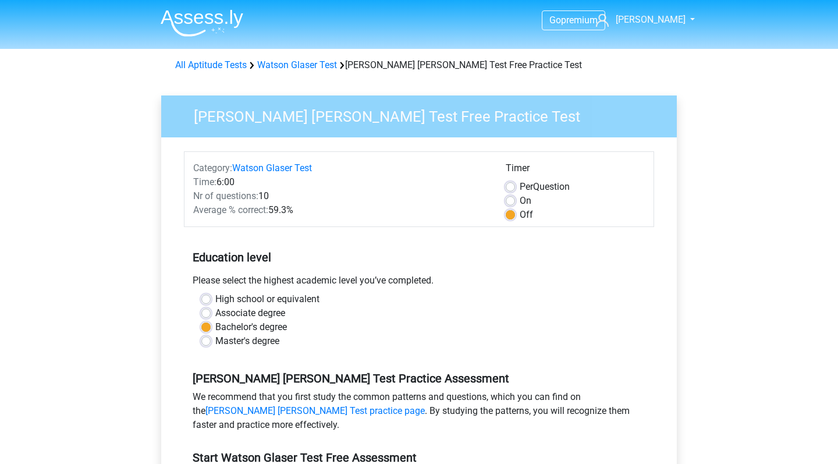
click at [520, 200] on label "On" at bounding box center [526, 201] width 12 height 14
click at [514, 200] on input "On" at bounding box center [510, 200] width 9 height 12
radio input "true"
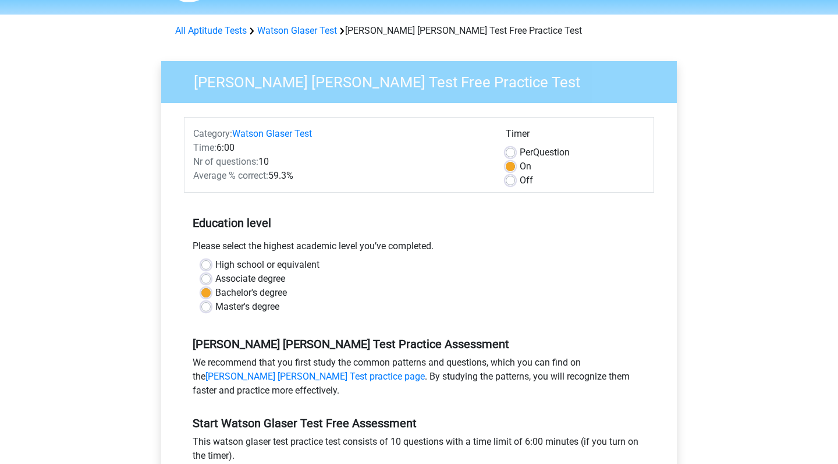
scroll to position [108, 0]
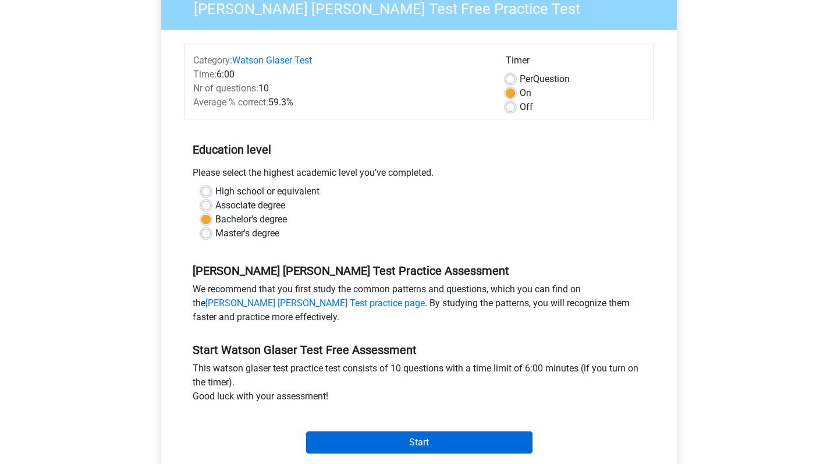
click at [407, 443] on input "Start" at bounding box center [419, 442] width 226 height 22
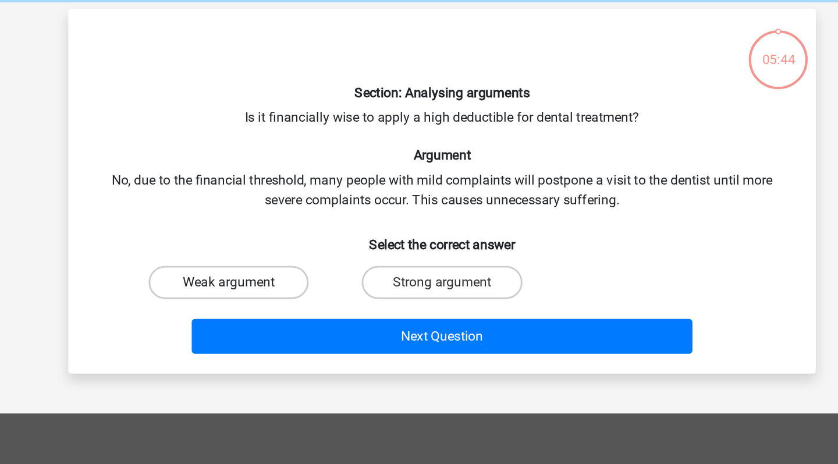
click at [213, 234] on label "Weak argument" at bounding box center [269, 245] width 112 height 23
click at [269, 246] on input "Weak argument" at bounding box center [273, 250] width 8 height 8
radio input "true"
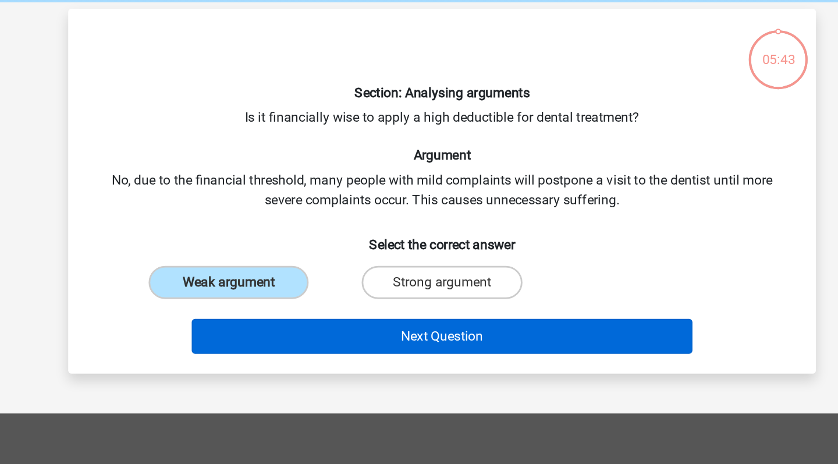
click at [243, 271] on button "Next Question" at bounding box center [419, 283] width 352 height 24
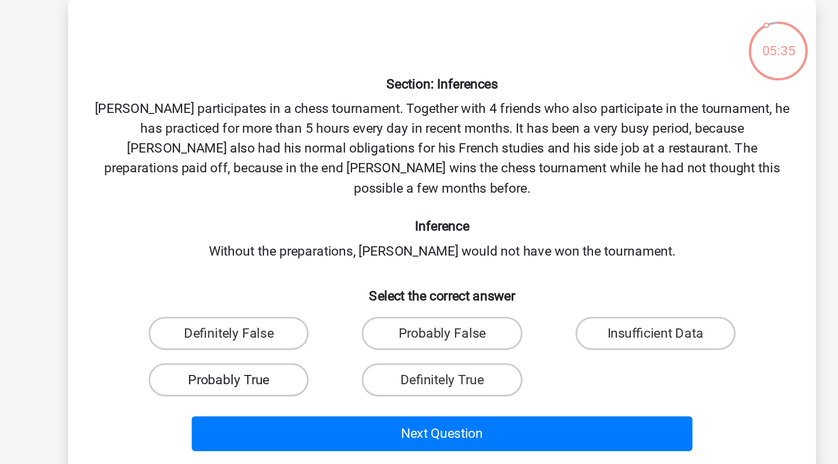
click at [213, 308] on label "Probably True" at bounding box center [269, 319] width 112 height 23
click at [269, 320] on input "Probably True" at bounding box center [273, 324] width 8 height 8
radio input "true"
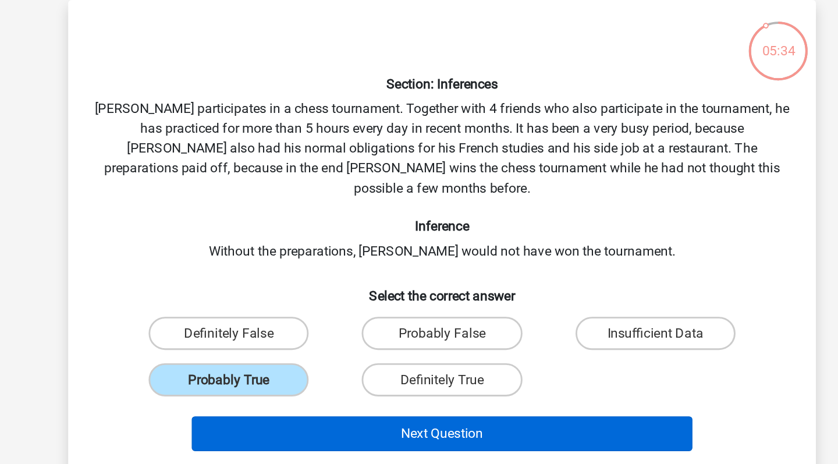
click at [263, 346] on button "Next Question" at bounding box center [419, 358] width 352 height 24
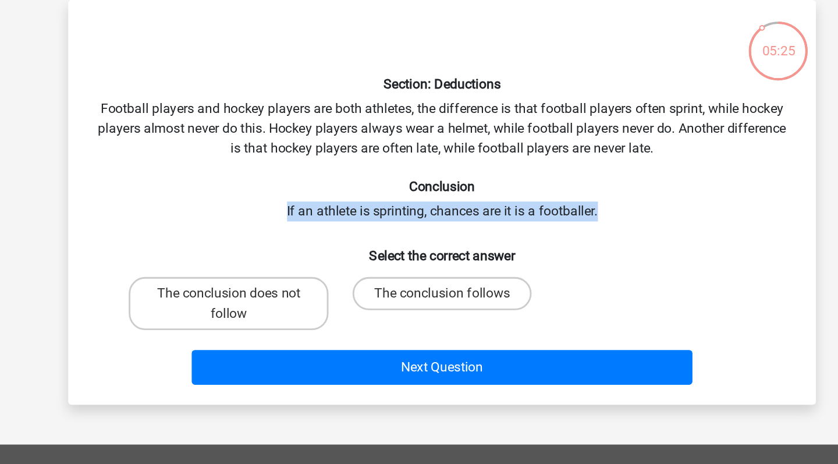
drag, startPoint x: 425, startPoint y: 150, endPoint x: 145, endPoint y: 147, distance: 279.9
click at [161, 147] on div "Section: Deductions Football players and hockey players are both athletes, the …" at bounding box center [419, 195] width 516 height 265
copy div "If an athlete is sprinting, chances are it is a footballer."
click at [385, 74] on div "Section: Deductions Football players and hockey players are both athletes, the …" at bounding box center [419, 195] width 516 height 265
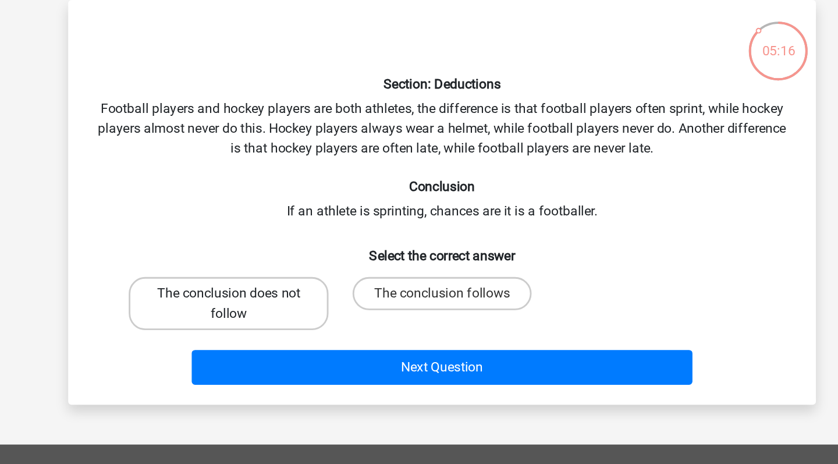
click at [199, 248] on label "The conclusion does not follow" at bounding box center [269, 266] width 140 height 37
click at [269, 260] on input "The conclusion does not follow" at bounding box center [273, 264] width 8 height 8
radio input "true"
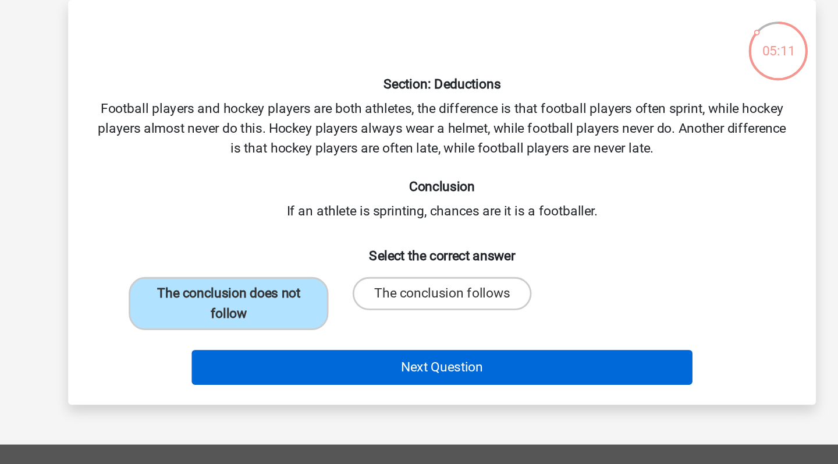
click at [243, 299] on button "Next Question" at bounding box center [419, 311] width 352 height 24
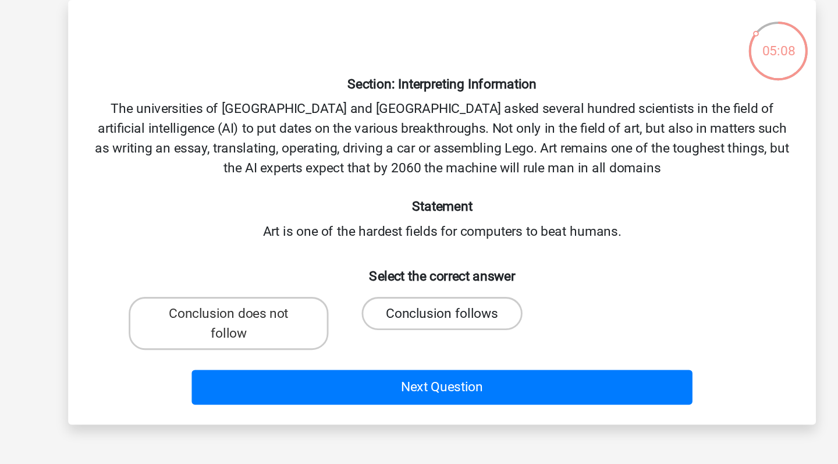
click at [363, 262] on label "Conclusion follows" at bounding box center [419, 273] width 112 height 23
click at [419, 273] on input "Conclusion follows" at bounding box center [423, 277] width 8 height 8
radio input "true"
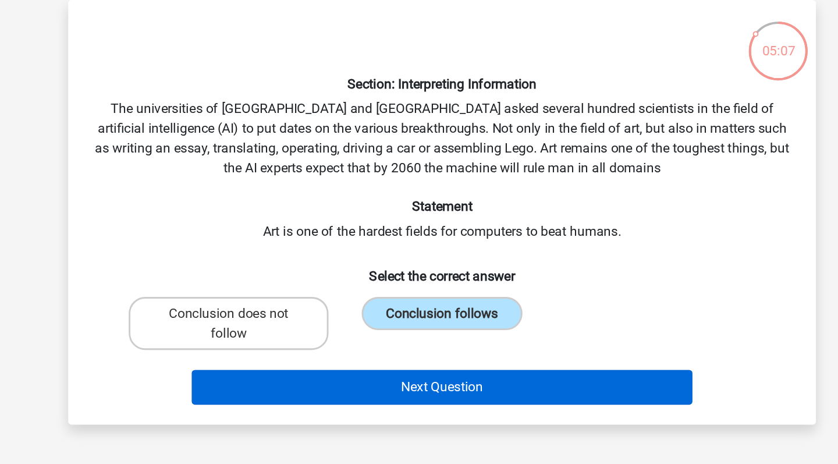
click at [283, 313] on button "Next Question" at bounding box center [419, 325] width 352 height 24
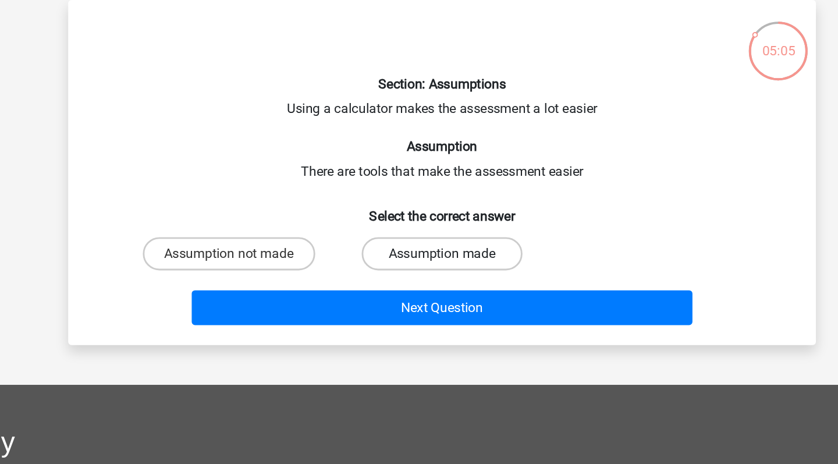
click at [363, 220] on label "Assumption made" at bounding box center [419, 231] width 112 height 23
click at [419, 232] on input "Assumption made" at bounding box center [423, 236] width 8 height 8
radio input "true"
click at [281, 248] on div "Next Question" at bounding box center [419, 267] width 488 height 38
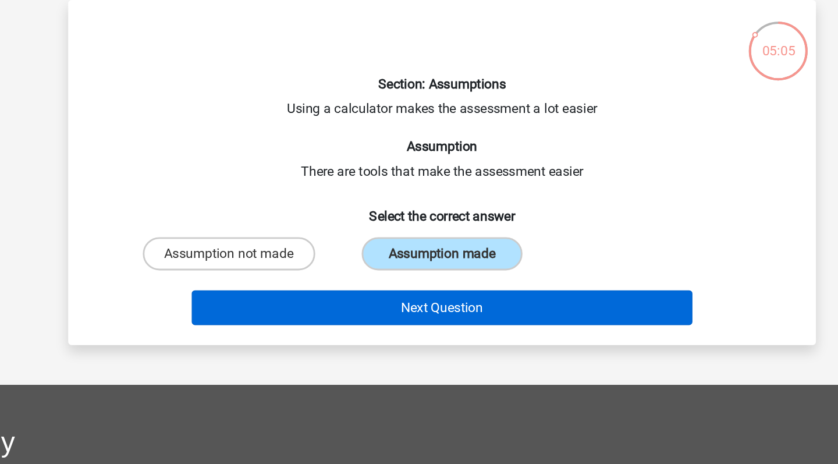
click at [281, 257] on button "Next Question" at bounding box center [419, 269] width 352 height 24
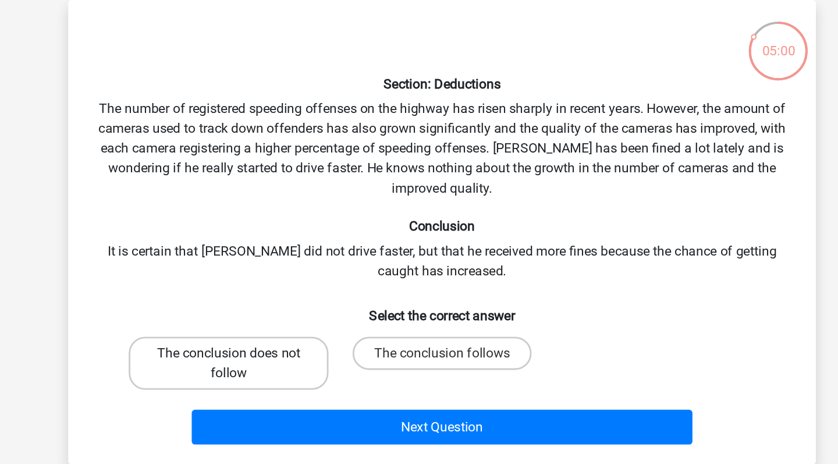
click at [199, 290] on label "The conclusion does not follow" at bounding box center [269, 308] width 140 height 37
click at [269, 301] on input "The conclusion does not follow" at bounding box center [273, 305] width 8 height 8
radio input "true"
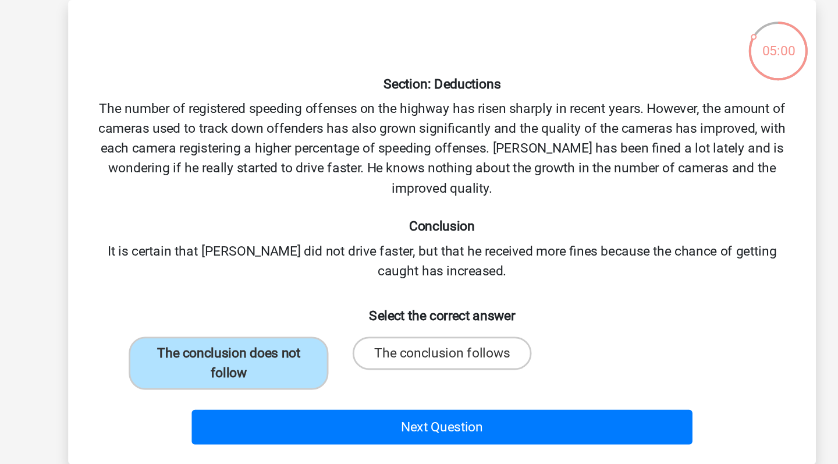
click at [228, 332] on div "Next Question" at bounding box center [419, 351] width 488 height 38
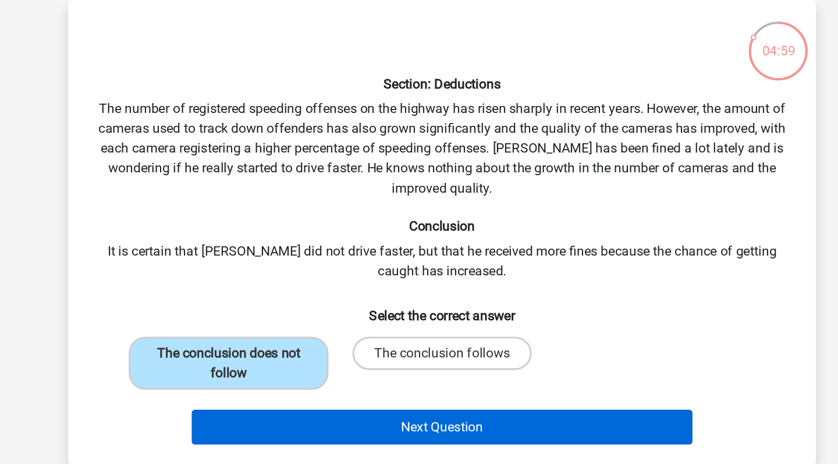
click at [243, 341] on button "Next Question" at bounding box center [419, 353] width 352 height 24
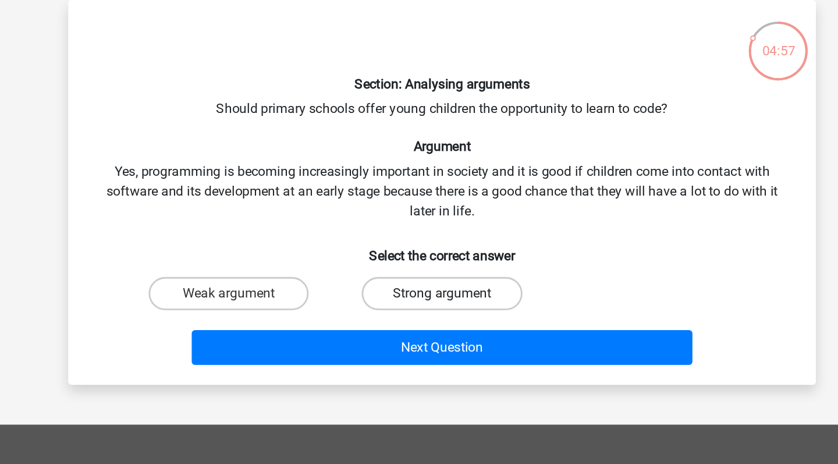
click at [363, 248] on label "Strong argument" at bounding box center [419, 259] width 112 height 23
click at [419, 260] on input "Strong argument" at bounding box center [423, 264] width 8 height 8
radio input "true"
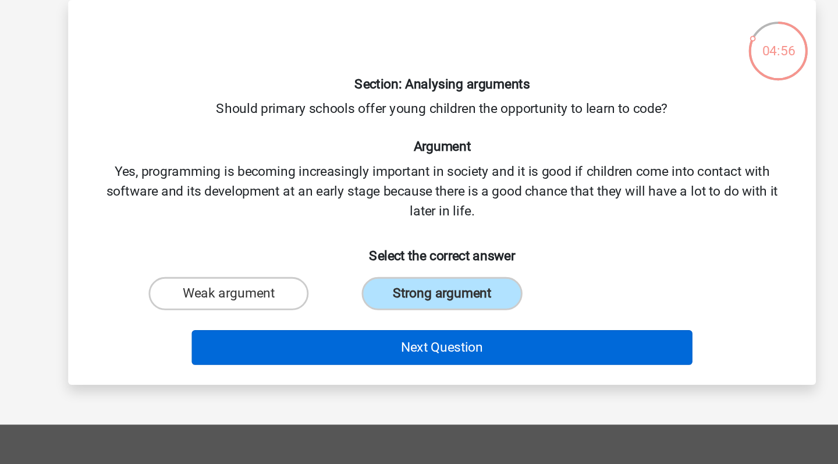
click at [292, 285] on button "Next Question" at bounding box center [419, 297] width 352 height 24
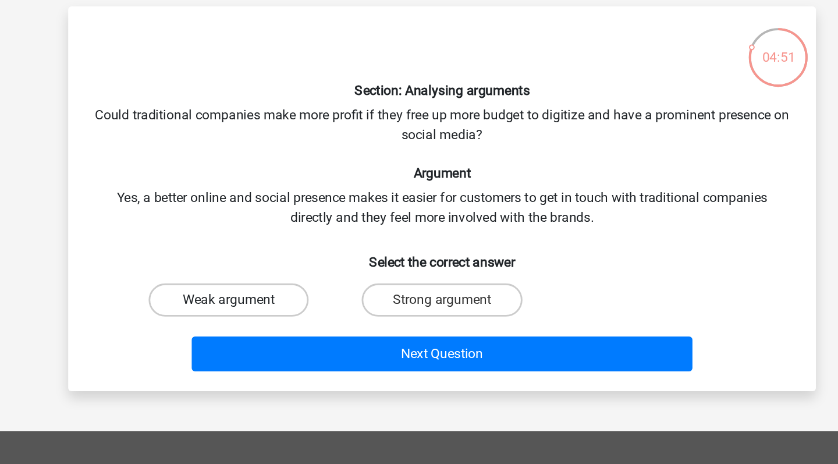
click at [213, 248] on label "Weak argument" at bounding box center [269, 259] width 112 height 23
click at [269, 260] on input "Weak argument" at bounding box center [273, 264] width 8 height 8
radio input "true"
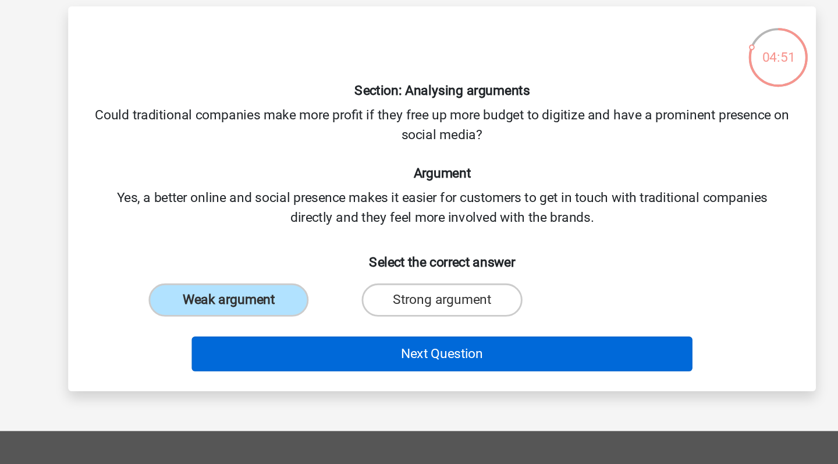
click at [243, 285] on button "Next Question" at bounding box center [419, 297] width 352 height 24
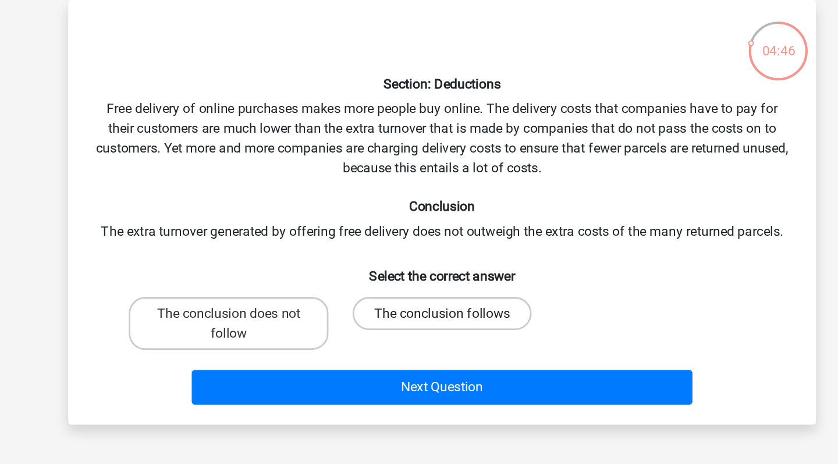
click at [356, 262] on label "The conclusion follows" at bounding box center [419, 273] width 126 height 23
click at [419, 273] on input "The conclusion follows" at bounding box center [423, 277] width 8 height 8
radio input "true"
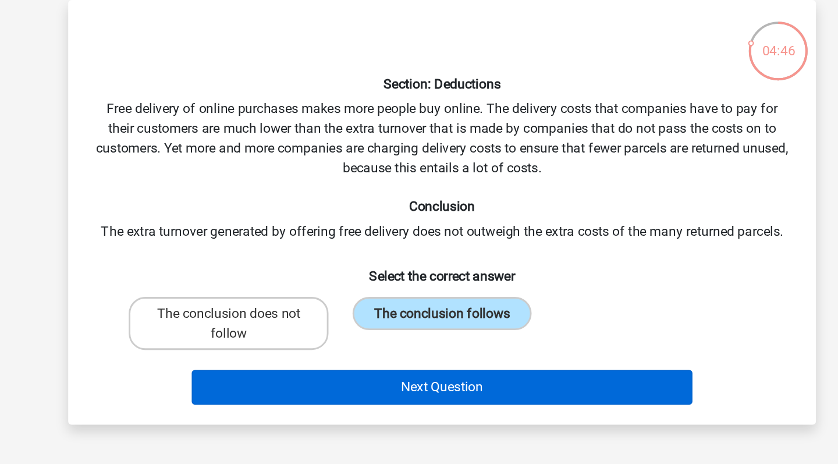
click at [267, 313] on button "Next Question" at bounding box center [419, 325] width 352 height 24
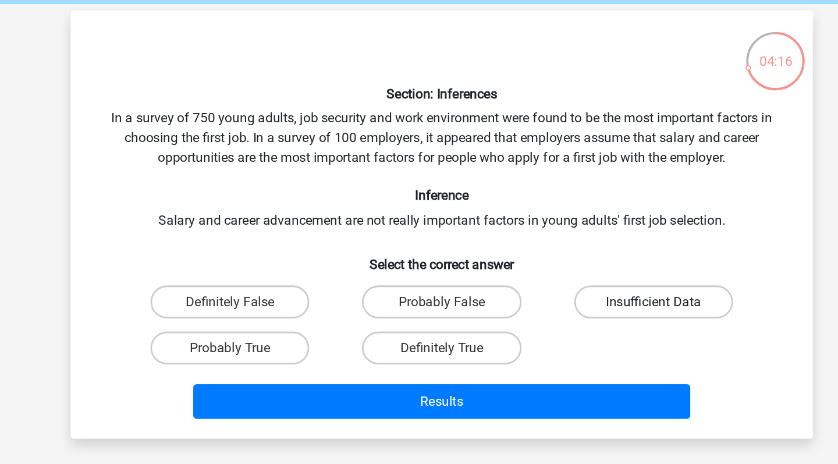
click at [513, 248] on label "Insufficient Data" at bounding box center [569, 259] width 112 height 23
click at [569, 260] on input "Insufficient Data" at bounding box center [573, 264] width 8 height 8
radio input "true"
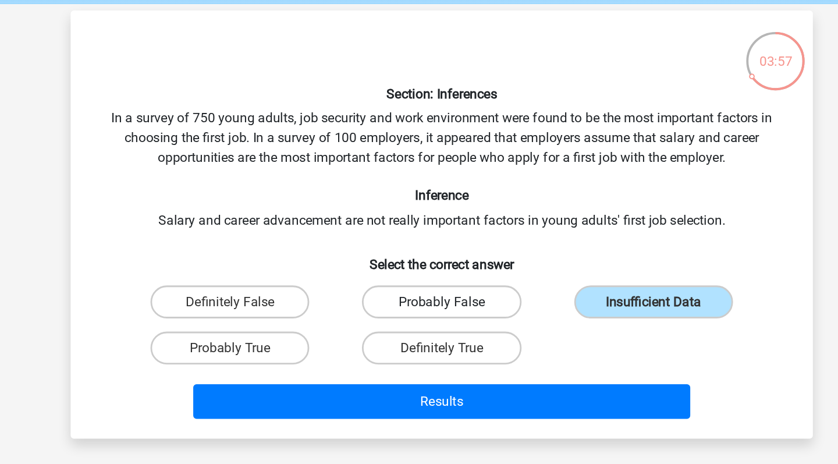
click at [363, 248] on label "Probably False" at bounding box center [419, 259] width 112 height 23
click at [419, 260] on input "Probably False" at bounding box center [423, 264] width 8 height 8
radio input "true"
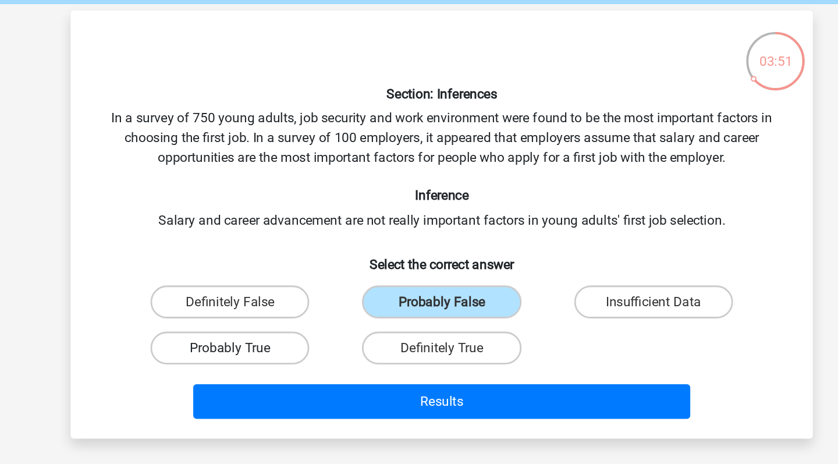
click at [213, 280] on label "Probably True" at bounding box center [269, 291] width 112 height 23
click at [269, 292] on input "Probably True" at bounding box center [273, 296] width 8 height 8
radio input "true"
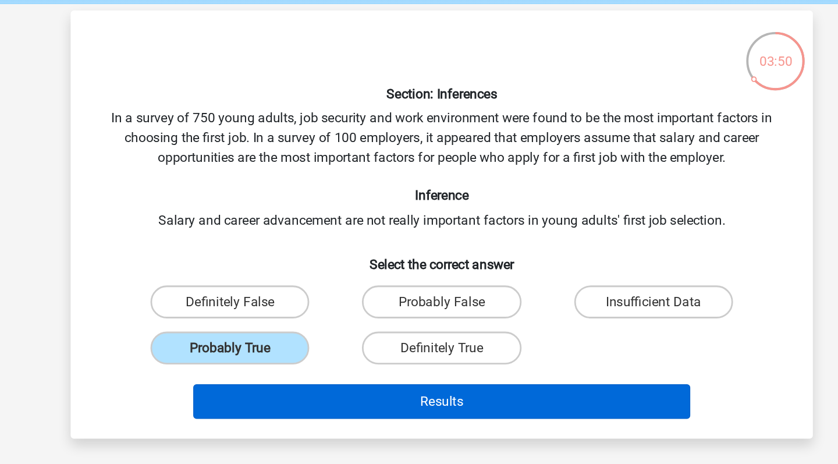
click at [243, 318] on button "Results" at bounding box center [419, 330] width 352 height 24
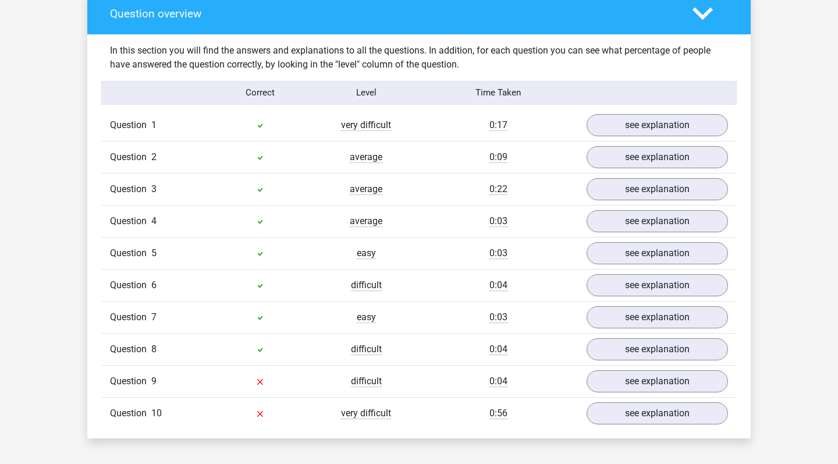
scroll to position [878, 0]
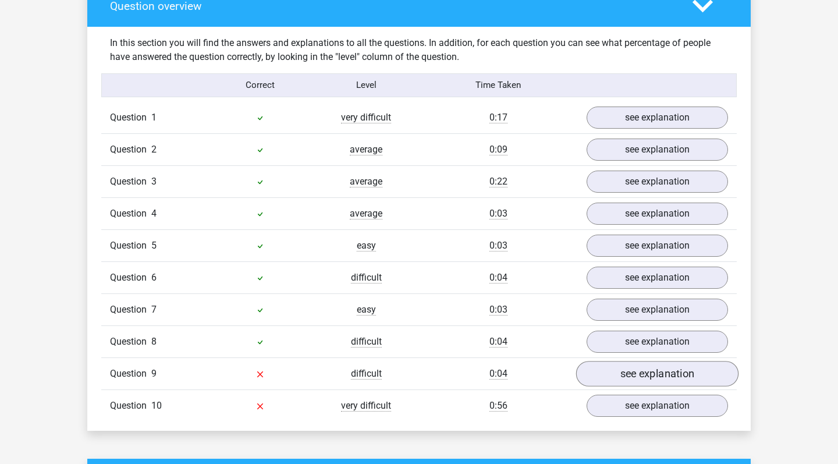
click at [616, 369] on link "see explanation" at bounding box center [657, 374] width 162 height 26
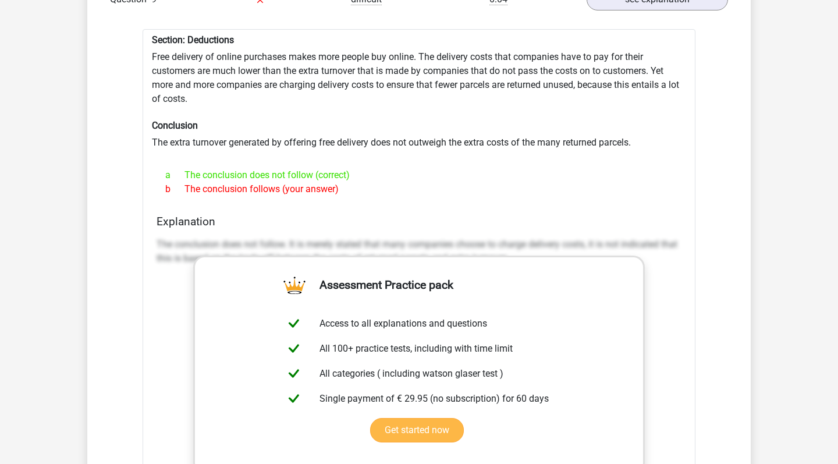
scroll to position [1466, 0]
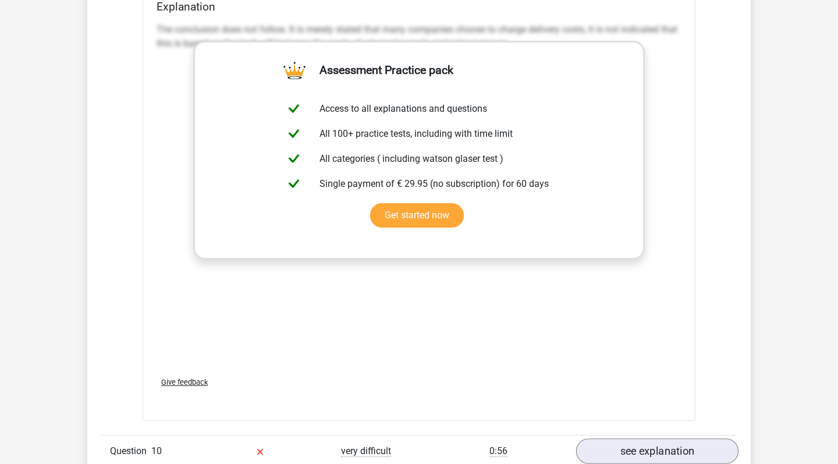
click at [632, 455] on link "see explanation" at bounding box center [657, 452] width 162 height 26
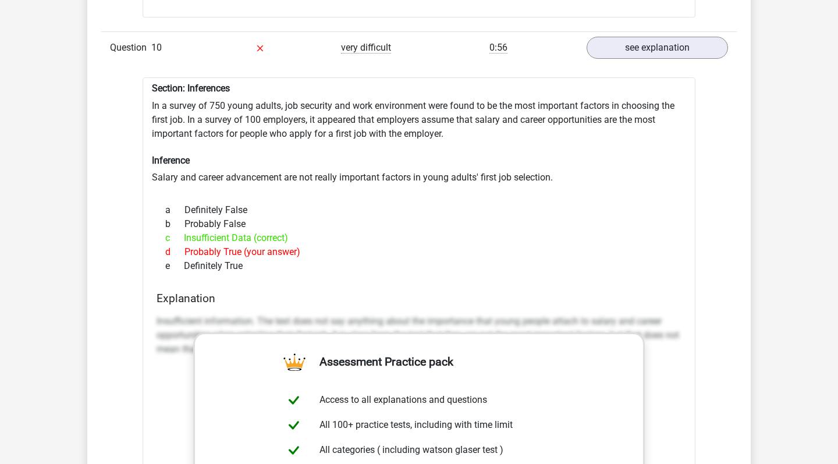
scroll to position [1800, 0]
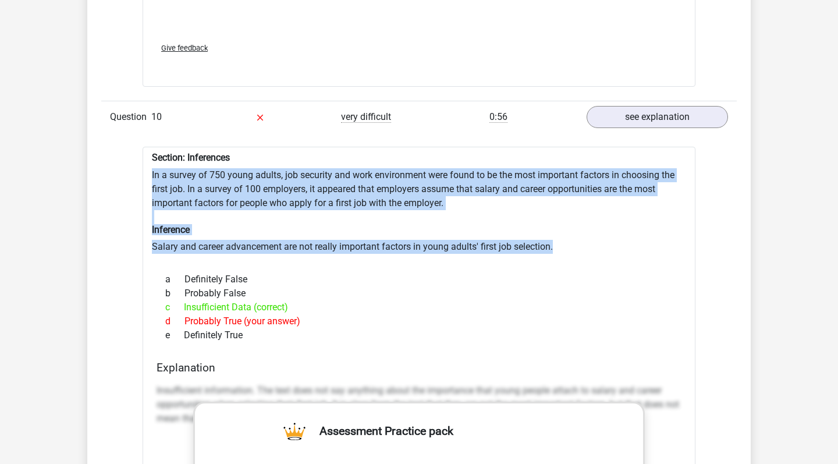
drag, startPoint x: 560, startPoint y: 242, endPoint x: 138, endPoint y: 176, distance: 427.1
copy div "In a survey of 750 young adults, job security and work environment were found t…"
click at [471, 229] on h6 "Inference" at bounding box center [419, 229] width 534 height 11
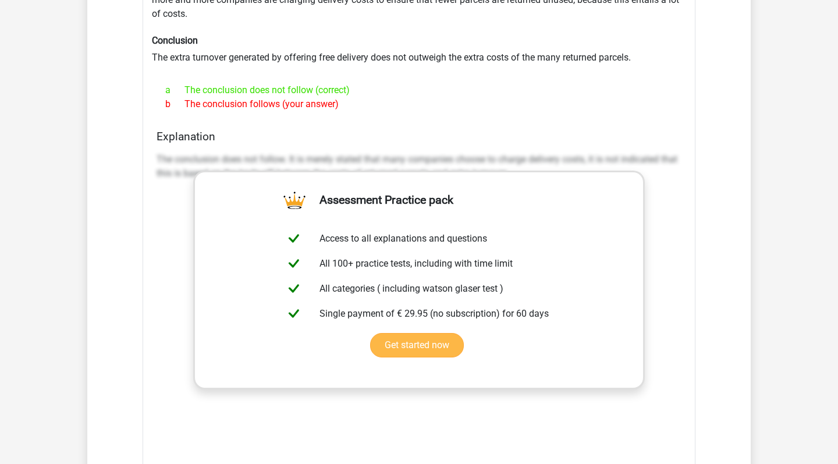
scroll to position [1213, 0]
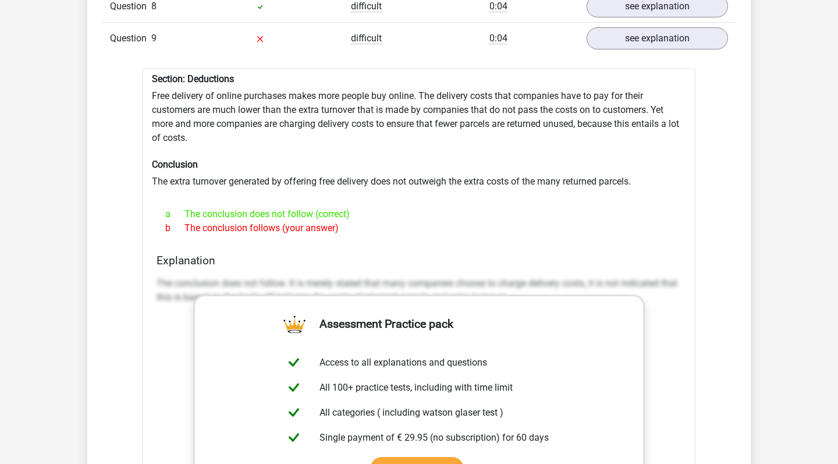
copy div "Free delivery of online purchases makes more people buy online. The delivery co…"
drag, startPoint x: 338, startPoint y: 229, endPoint x: 145, endPoint y: 97, distance: 233.1
click at [145, 97] on div "Section: Deductions Free delivery of online purchases makes more people buy onl…" at bounding box center [419, 371] width 553 height 607
click at [539, 161] on h6 "Conclusion" at bounding box center [419, 164] width 534 height 11
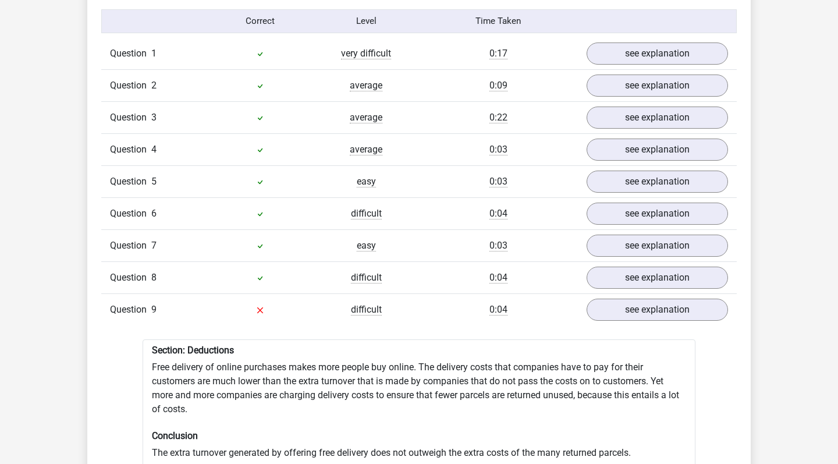
scroll to position [937, 0]
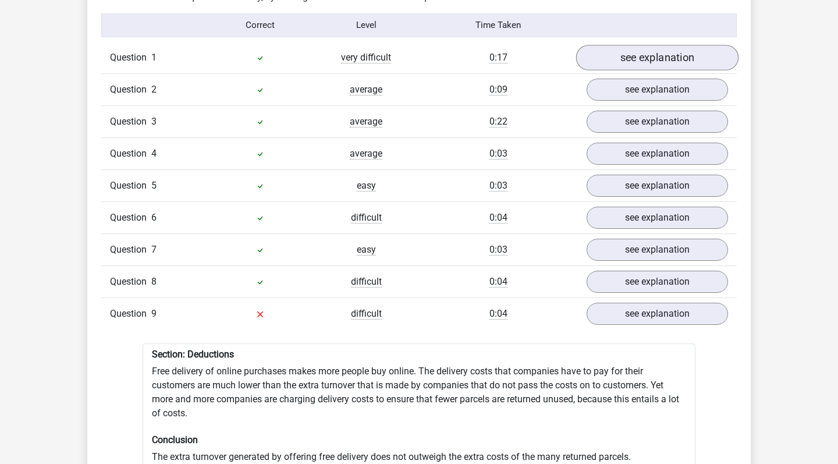
click at [677, 57] on link "see explanation" at bounding box center [657, 58] width 162 height 26
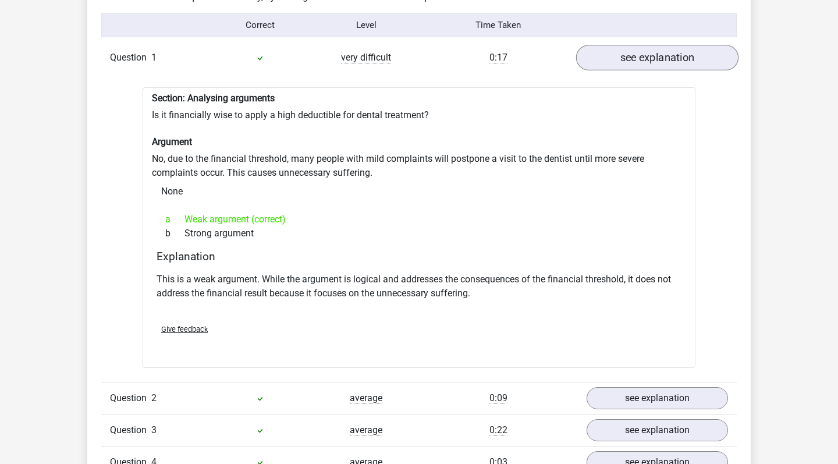
click at [677, 58] on link "see explanation" at bounding box center [657, 58] width 162 height 26
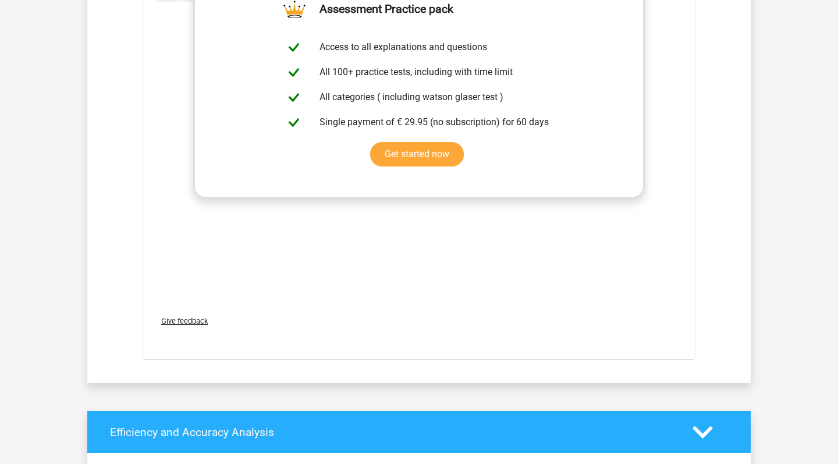
scroll to position [2432, 0]
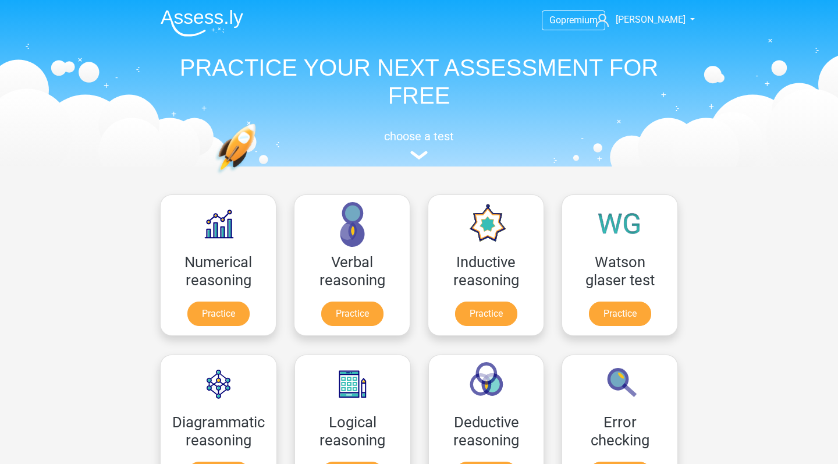
scroll to position [181, 0]
